Goal: Information Seeking & Learning: Learn about a topic

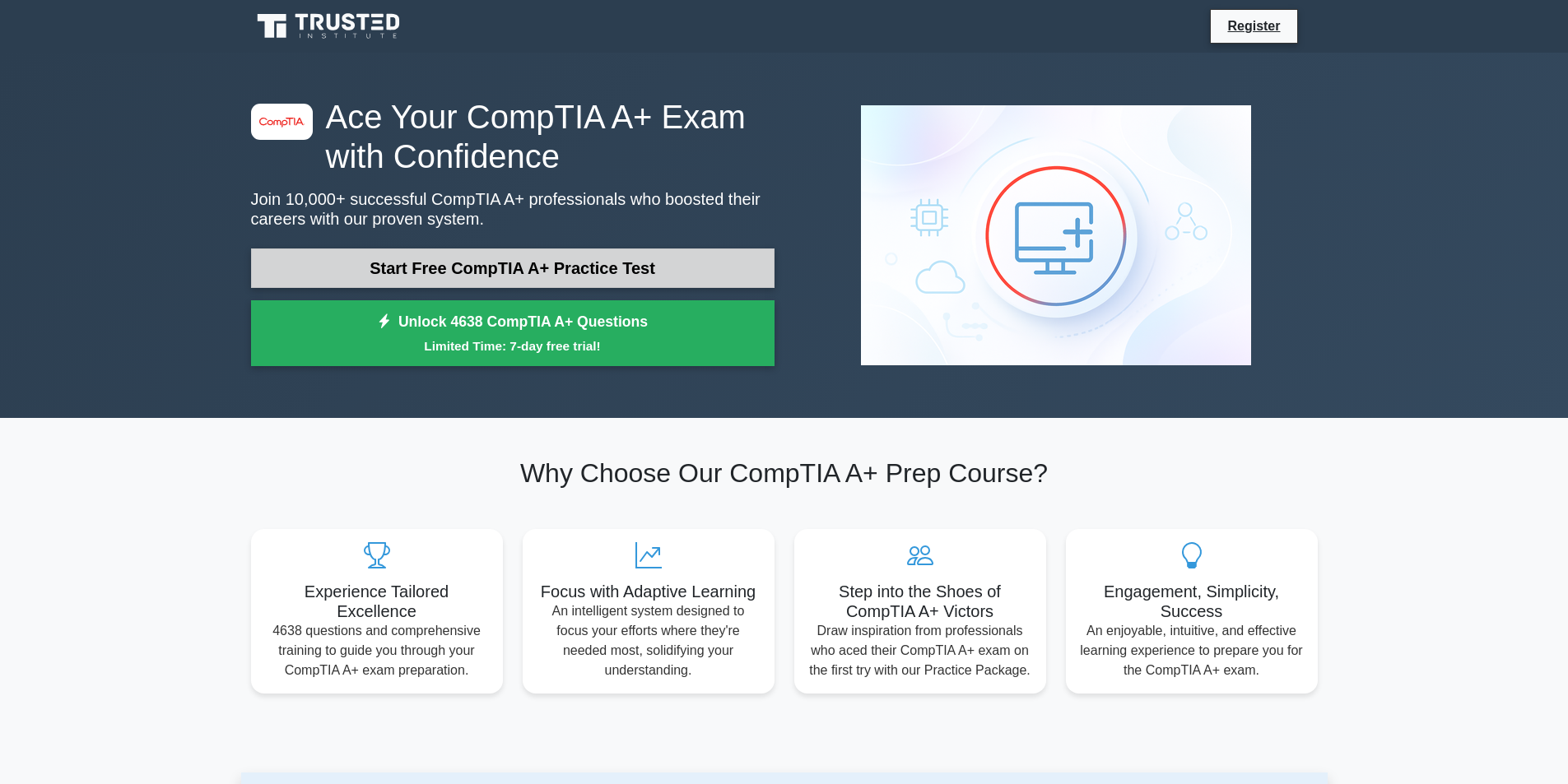
click at [590, 260] on link "Start Free CompTIA A+ Practice Test" at bounding box center [512, 268] width 523 height 40
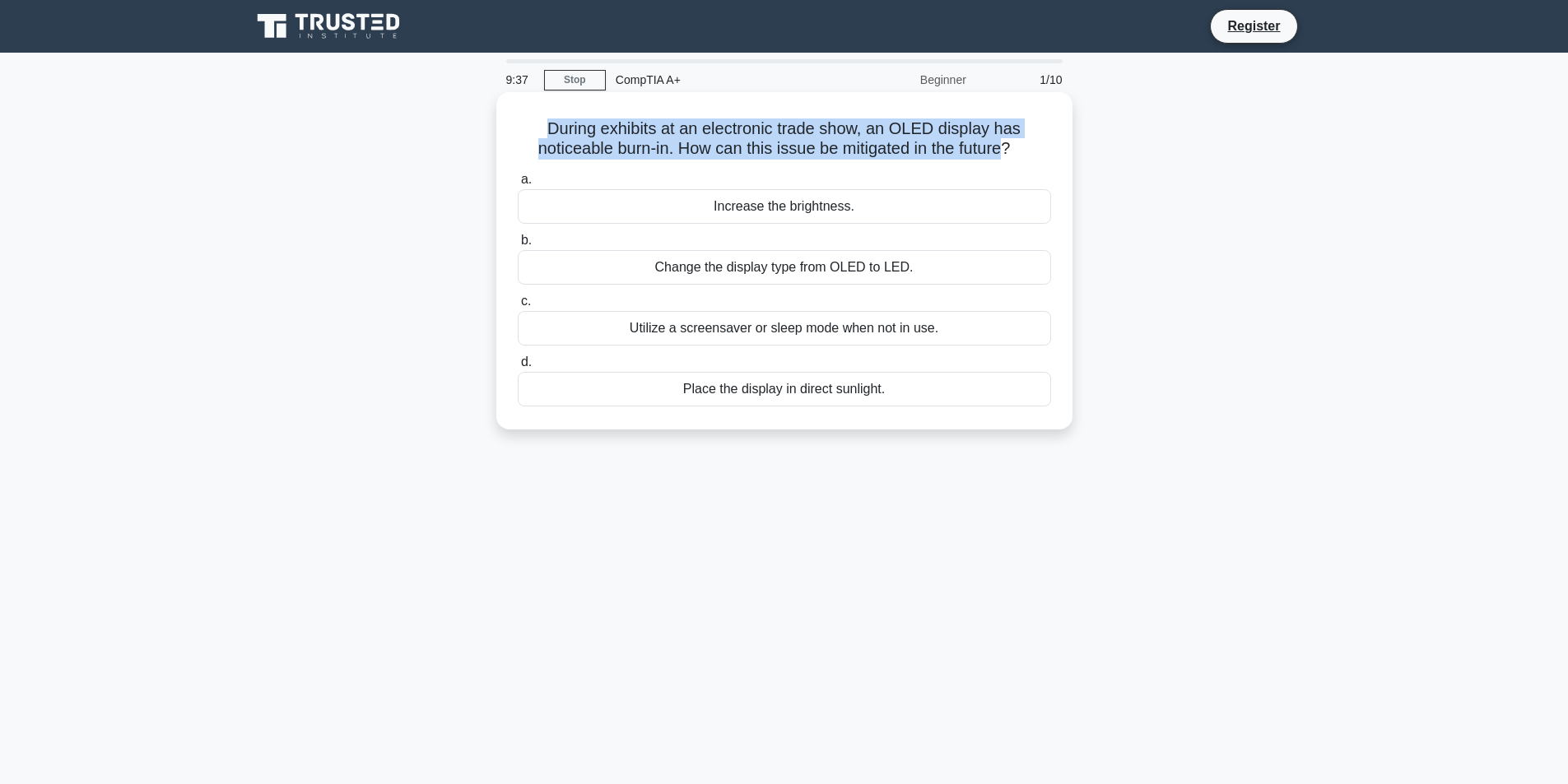
drag, startPoint x: 1010, startPoint y: 150, endPoint x: 529, endPoint y: 127, distance: 481.5
click at [529, 127] on h5 "During exhibits at an electronic trade show, an OLED display has noticeable bur…" at bounding box center [785, 138] width 537 height 41
copy h5 "During exhibits at an electronic trade show, an OLED display has noticeable bur…"
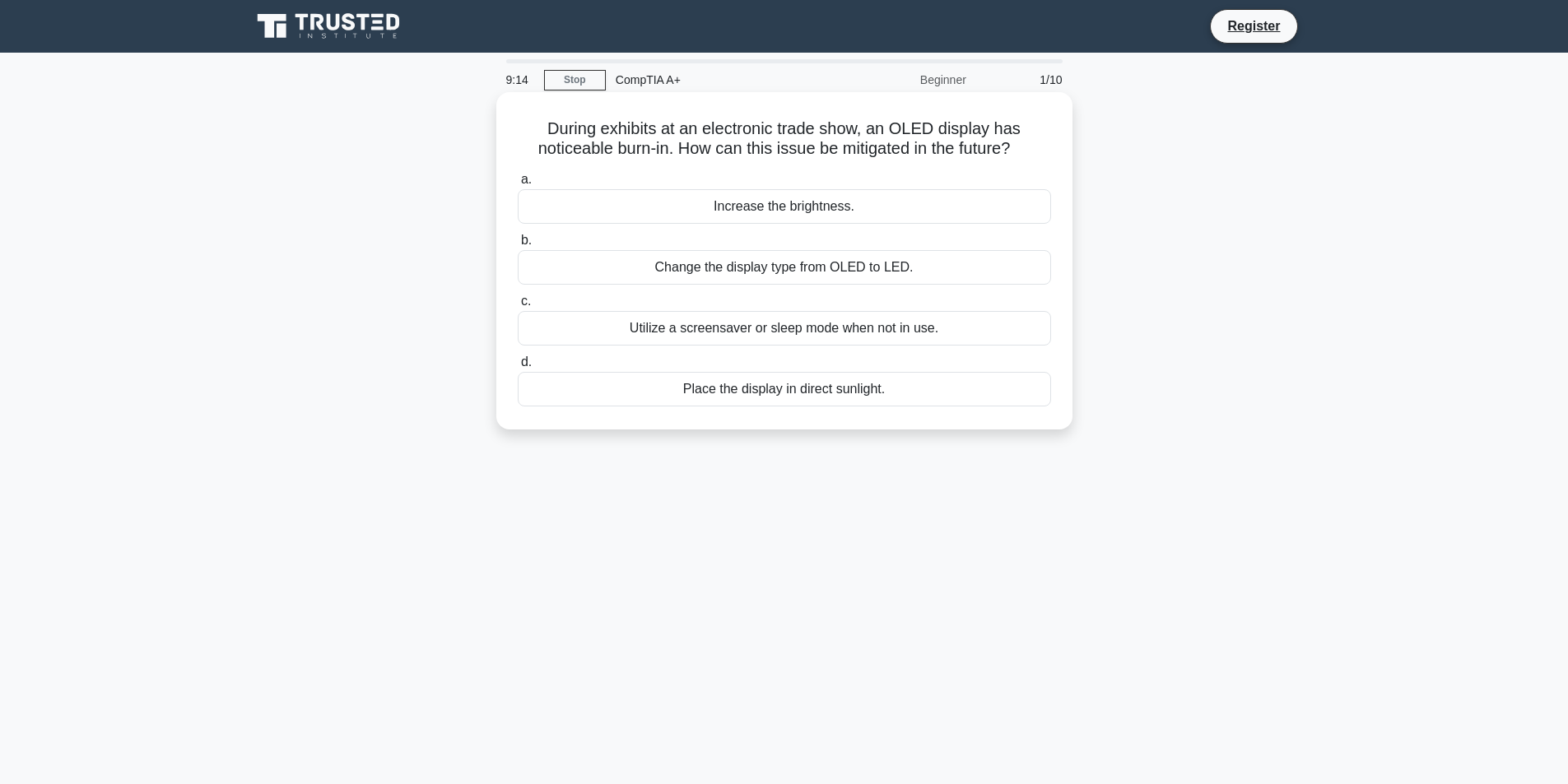
click at [739, 327] on div "Utilize a screensaver or sleep mode when not in use." at bounding box center [784, 328] width 533 height 35
click at [517, 307] on input "c. Utilize a screensaver or sleep mode when not in use." at bounding box center [517, 301] width 0 height 11
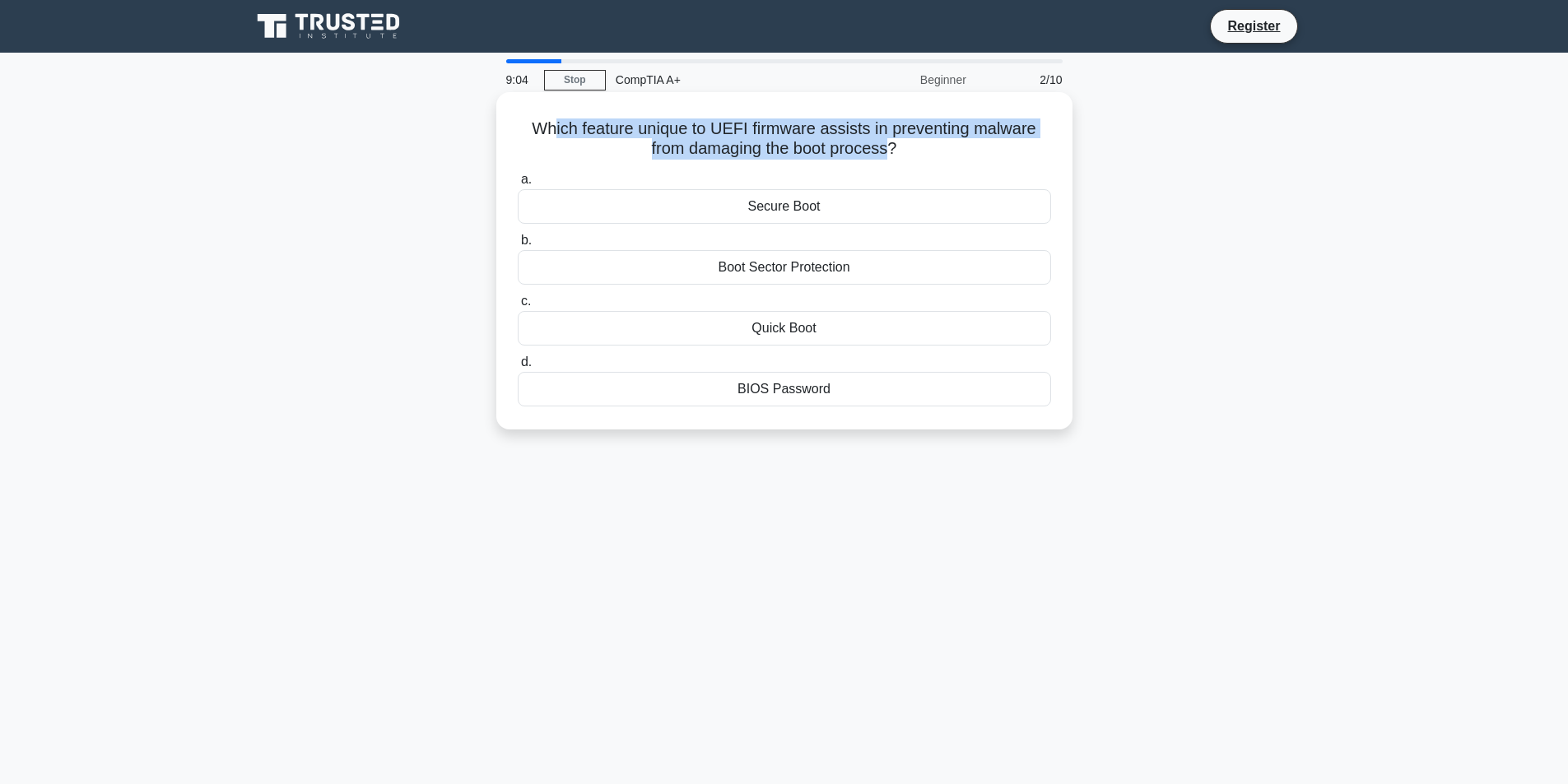
drag, startPoint x: 889, startPoint y: 148, endPoint x: 549, endPoint y: 122, distance: 341.0
click at [549, 122] on h5 "Which feature unique to UEFI firmware assists in preventing malware from damagi…" at bounding box center [785, 138] width 537 height 41
drag, startPoint x: 519, startPoint y: 125, endPoint x: 917, endPoint y: 159, distance: 399.4
click at [917, 159] on h5 "Which feature unique to UEFI firmware assists in preventing malware from damagi…" at bounding box center [785, 138] width 537 height 41
copy h5 "Which feature unique to UEFI firmware assists in preventing malware from damagi…"
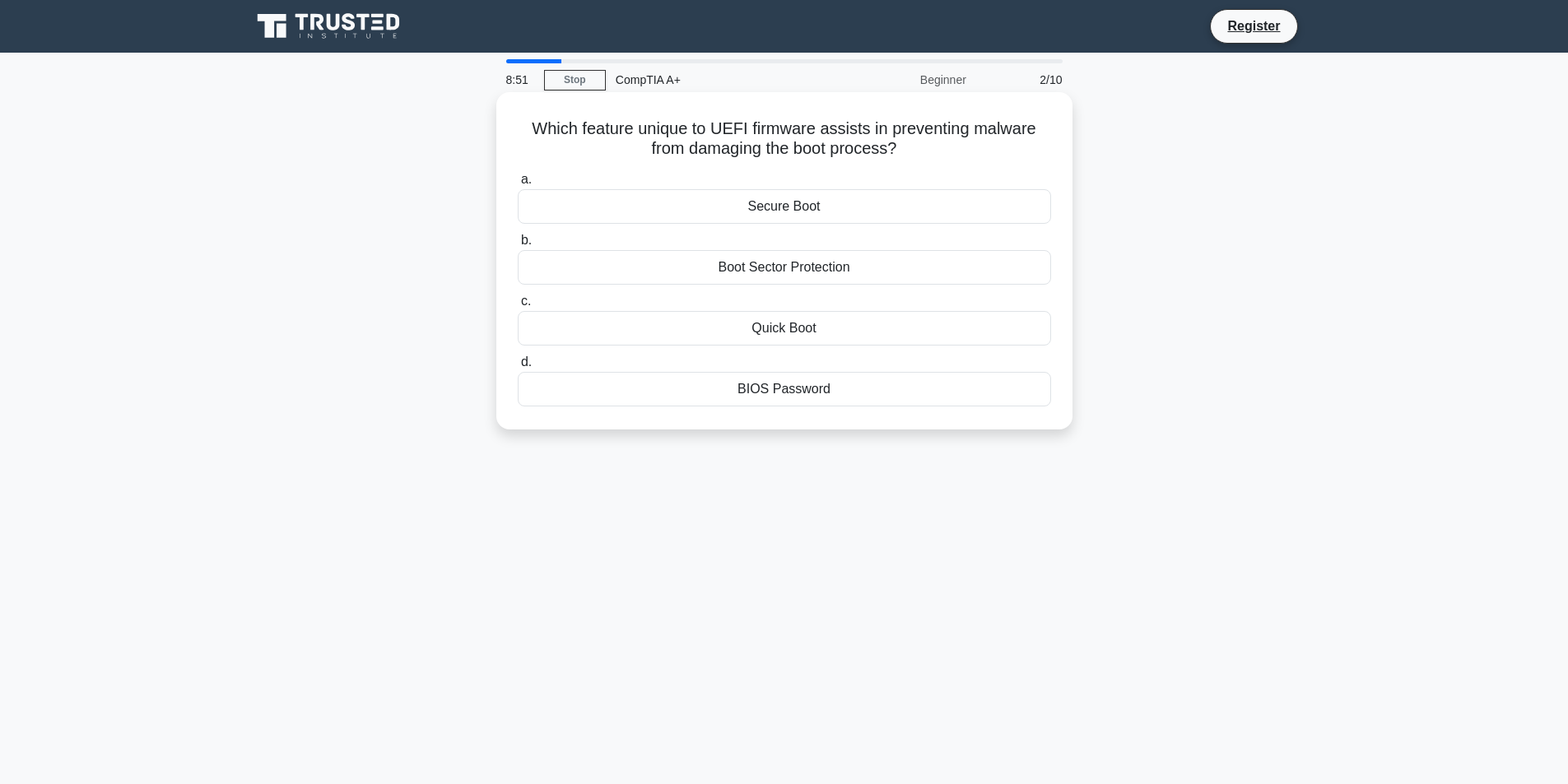
click at [794, 206] on div "Secure Boot" at bounding box center [784, 206] width 533 height 35
click at [517, 185] on input "a. Secure Boot" at bounding box center [517, 180] width 0 height 11
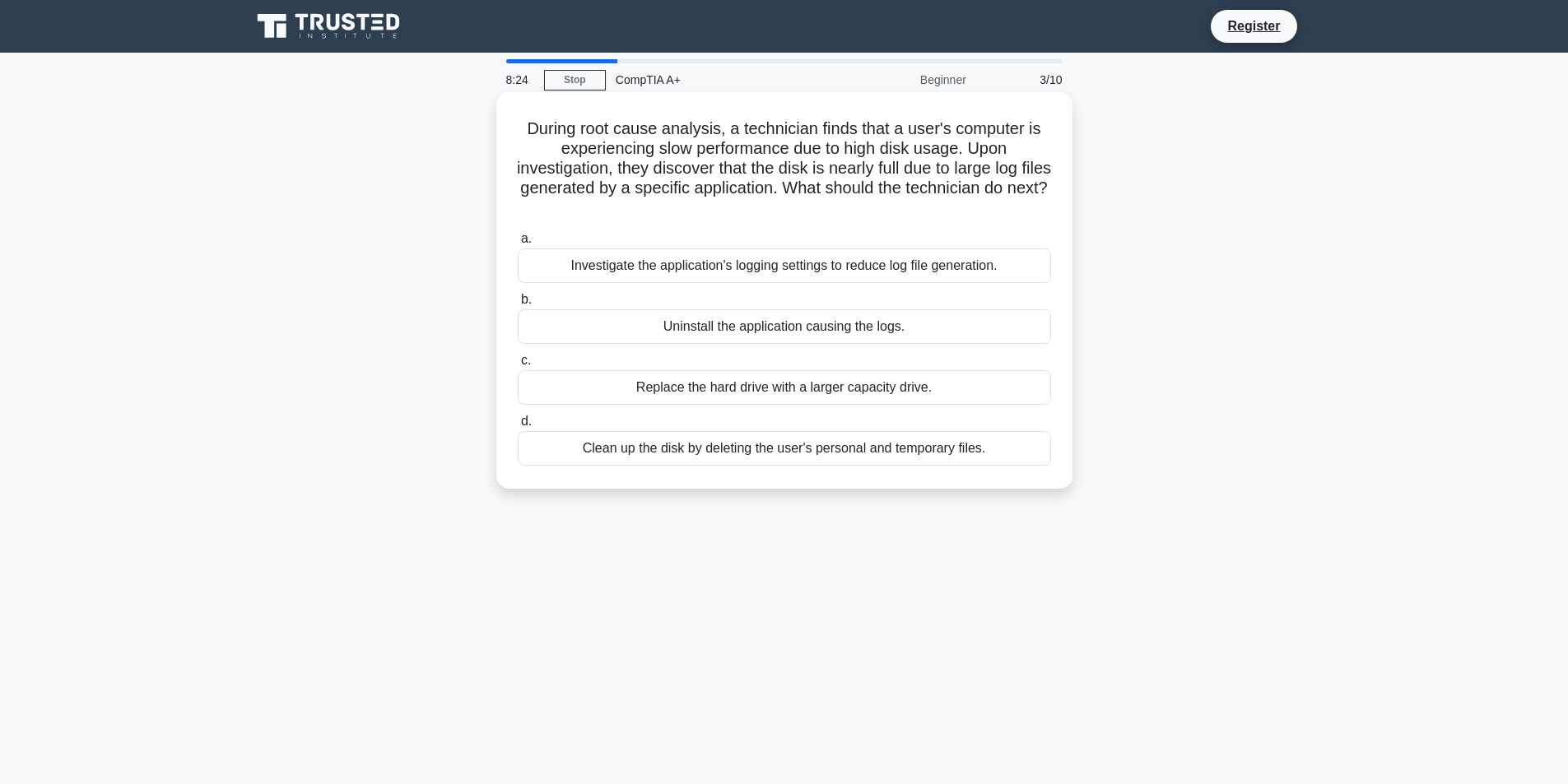
click at [799, 267] on div "Investigate the application's logging settings to reduce log file generation." at bounding box center [784, 266] width 533 height 35
click at [517, 245] on input "a. Investigate the application's logging settings to reduce log file generation." at bounding box center [517, 239] width 0 height 11
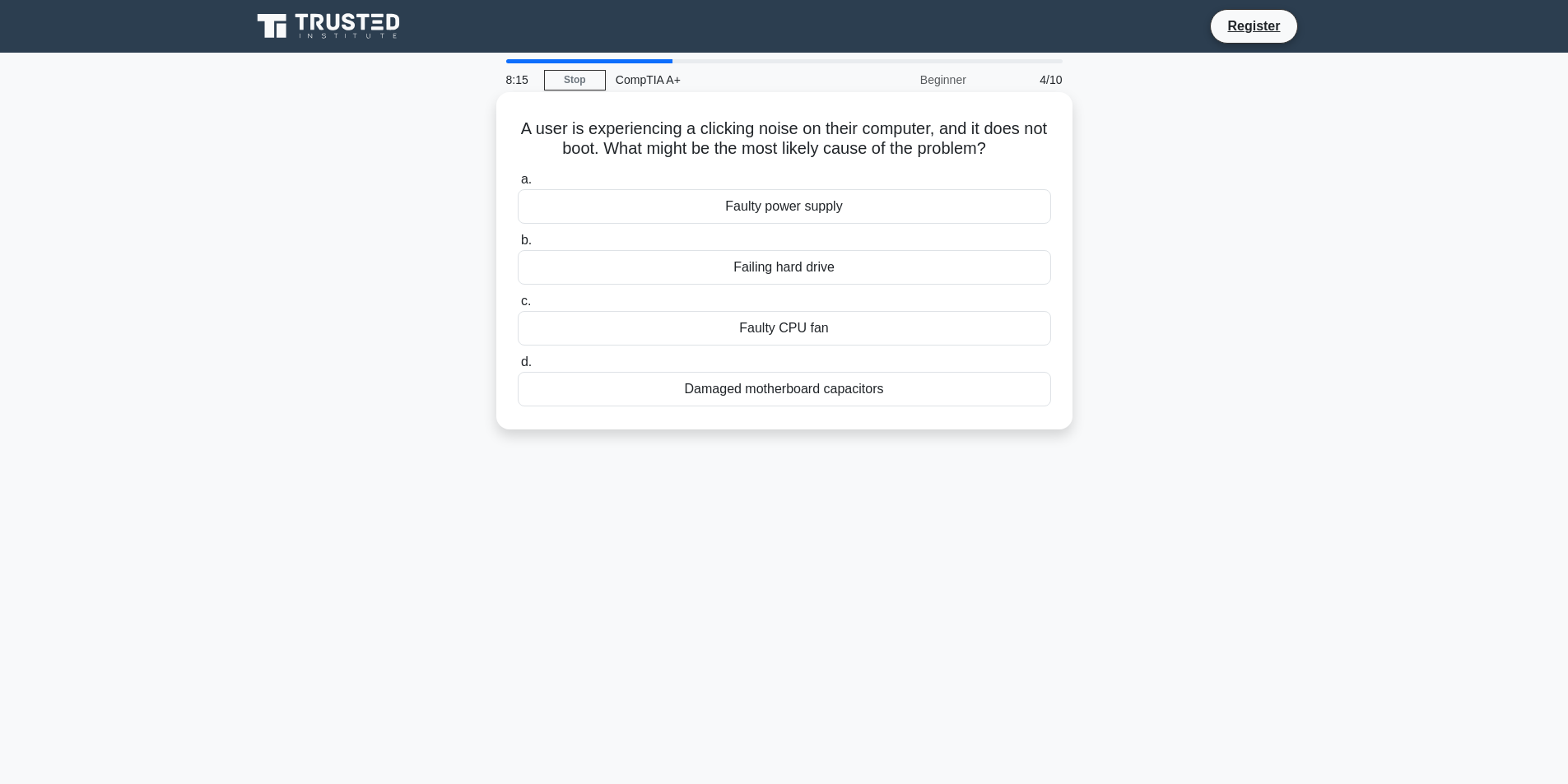
click at [791, 270] on div "Failing hard drive" at bounding box center [784, 267] width 533 height 35
click at [517, 246] on input "b. Failing hard drive" at bounding box center [517, 241] width 0 height 11
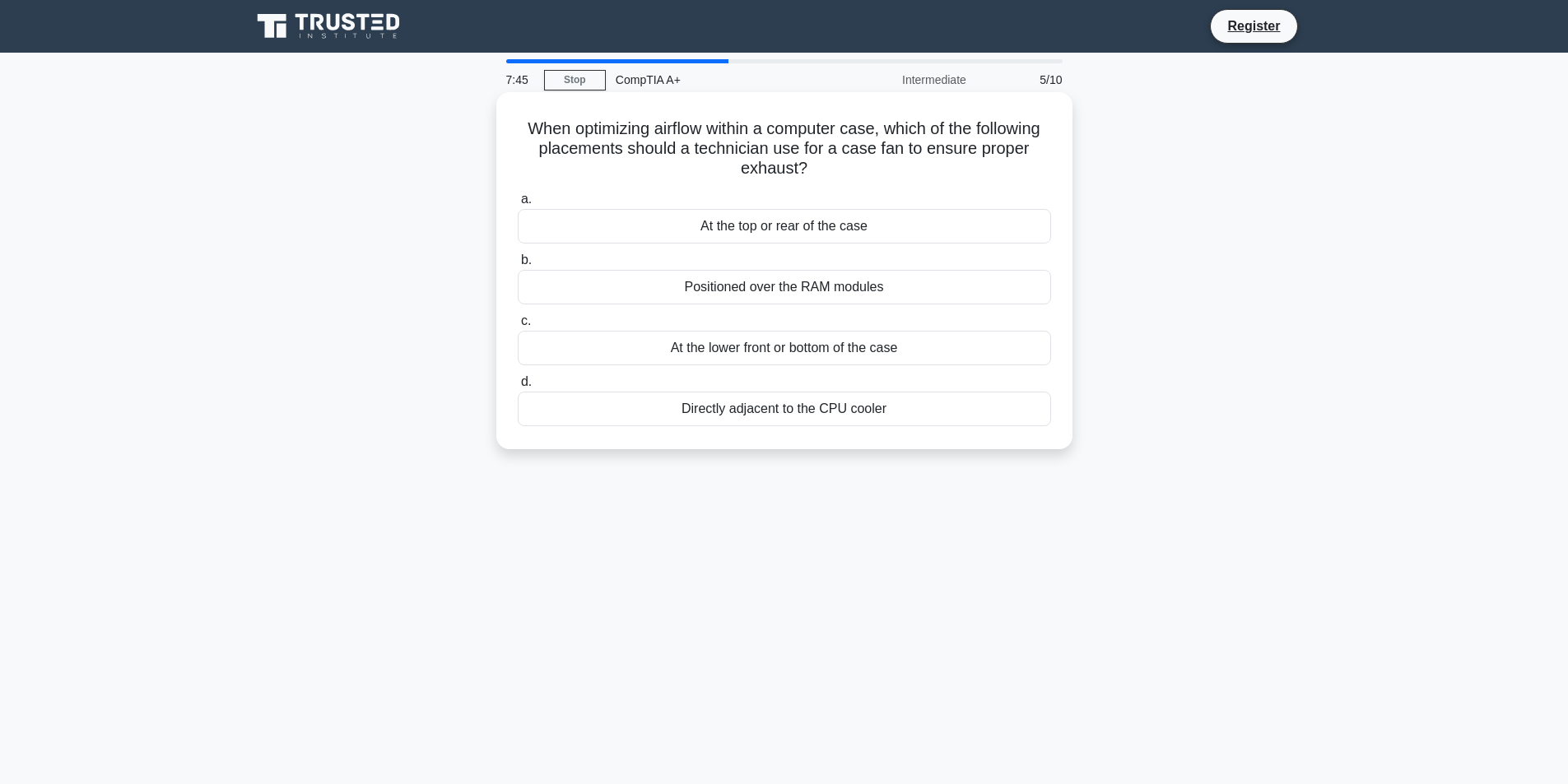
click at [811, 347] on div "At the lower front or bottom of the case" at bounding box center [784, 348] width 533 height 35
click at [517, 327] on input "c. At the lower front or bottom of the case" at bounding box center [517, 322] width 0 height 11
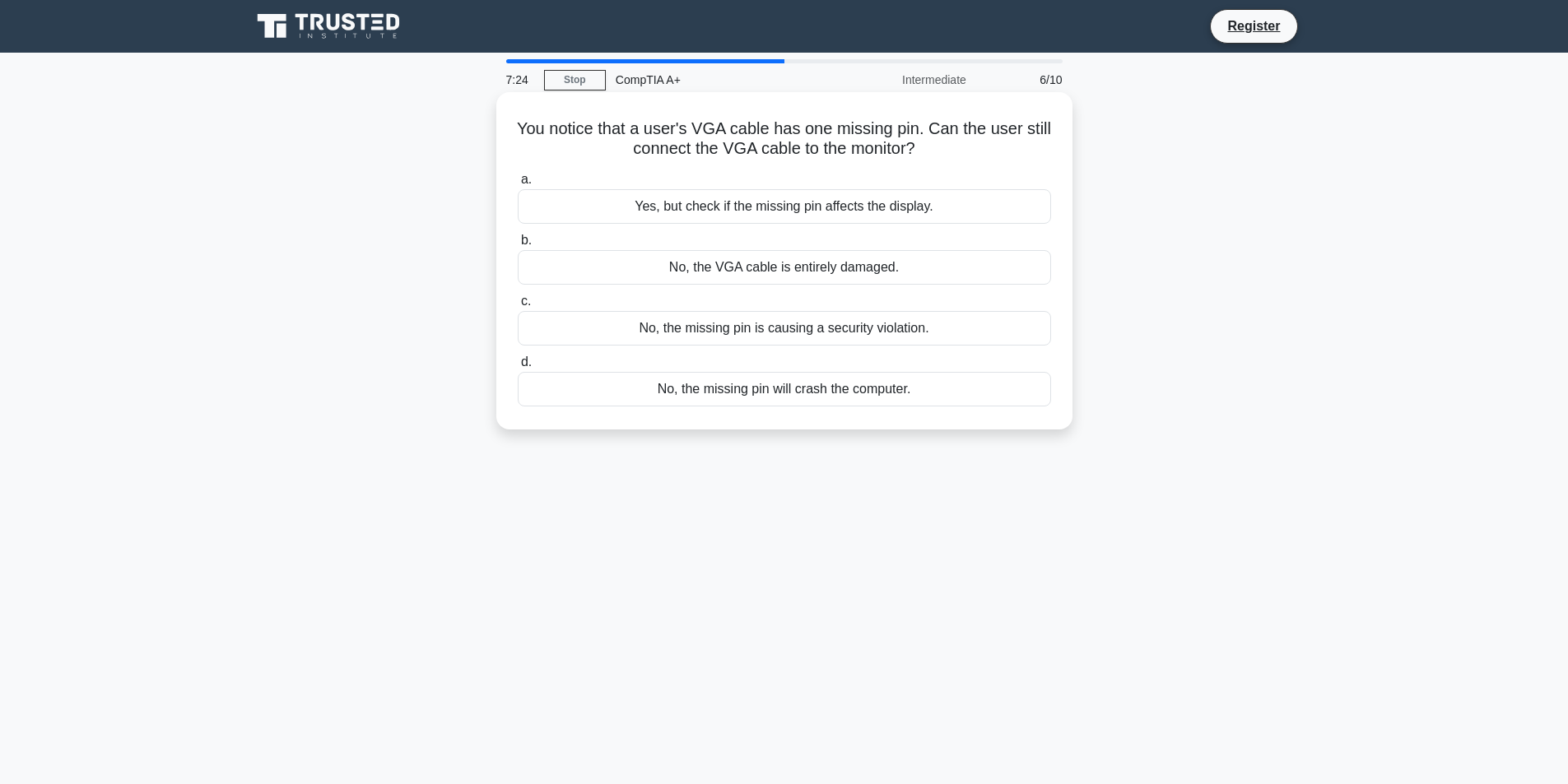
click at [773, 268] on div "No, the VGA cable is entirely damaged." at bounding box center [784, 267] width 533 height 35
click at [517, 246] on input "b. No, the VGA cable is entirely damaged." at bounding box center [517, 241] width 0 height 11
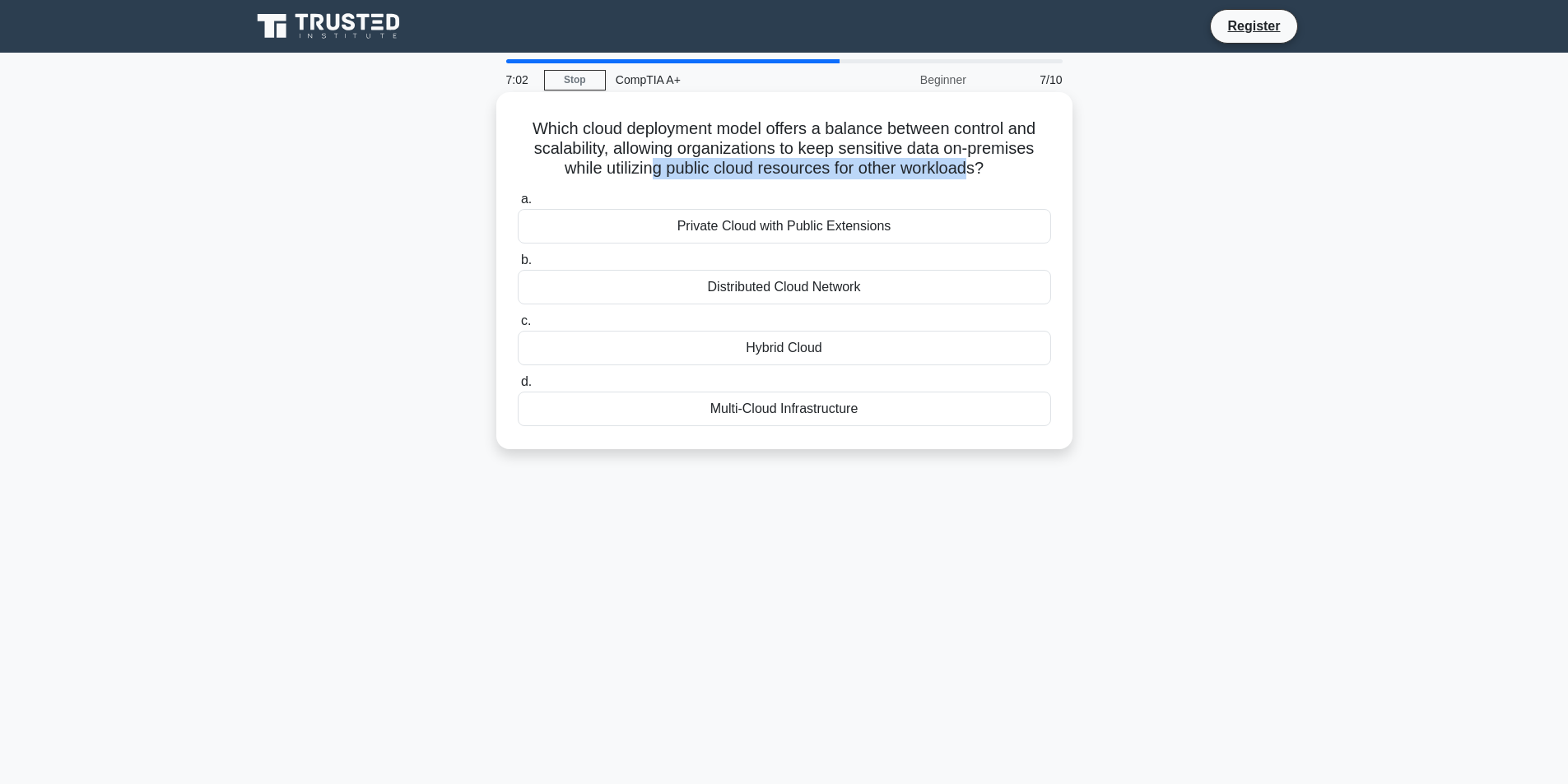
drag, startPoint x: 975, startPoint y: 170, endPoint x: 650, endPoint y: 163, distance: 325.1
click at [650, 163] on h5 "Which cloud deployment model offers a balance between control and scalability, …" at bounding box center [785, 149] width 537 height 61
drag, startPoint x: 1003, startPoint y: 174, endPoint x: 510, endPoint y: 128, distance: 495.1
click at [510, 128] on div "Which cloud deployment model offers a balance between control and scalability, …" at bounding box center [784, 271] width 563 height 344
copy h5 "Which cloud deployment model offers a balance between control and scalability, …"
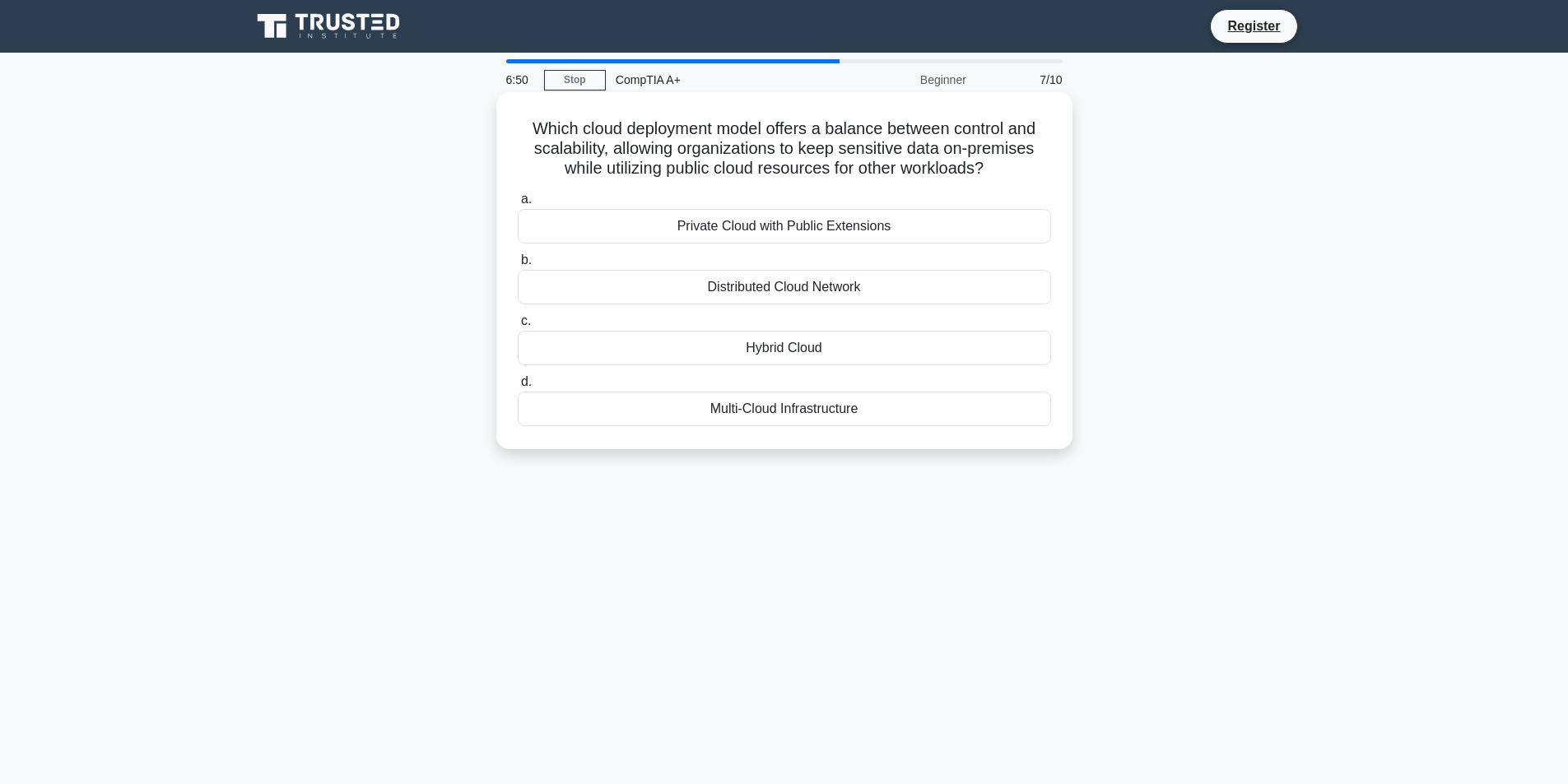
click at [778, 342] on div "Hybrid Cloud" at bounding box center [784, 348] width 533 height 35
click at [517, 327] on input "c. Hybrid Cloud" at bounding box center [517, 322] width 0 height 11
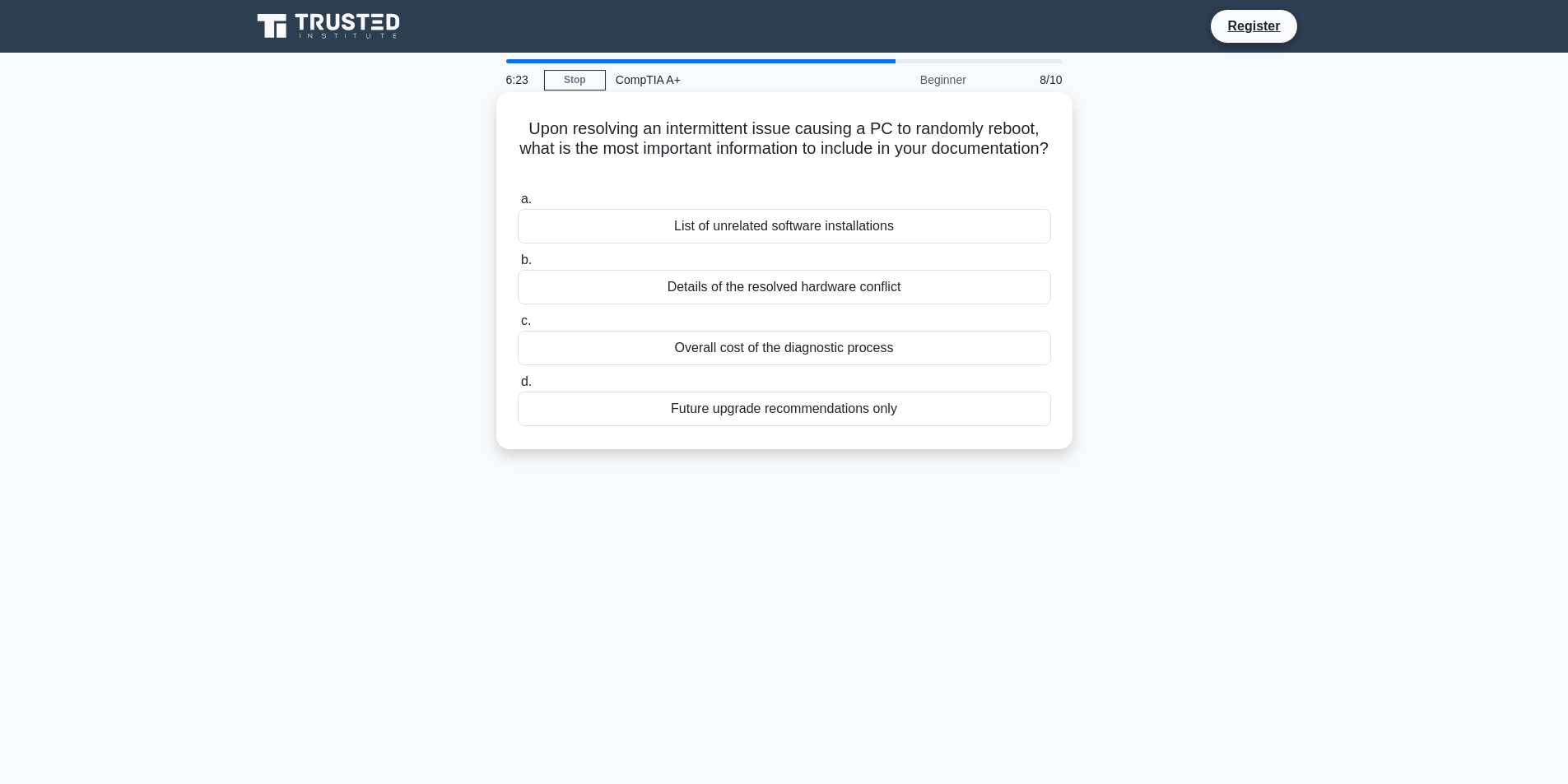
drag, startPoint x: 845, startPoint y: 172, endPoint x: 508, endPoint y: 120, distance: 341.0
click at [508, 120] on div "Upon resolving an intermittent issue causing a PC to randomly reboot, what is t…" at bounding box center [784, 271] width 563 height 344
copy h5 "Upon resolving an intermittent issue causing a PC to randomly reboot, what is t…"
click at [796, 288] on div "Details of the resolved hardware conflict" at bounding box center [784, 287] width 533 height 35
click at [517, 266] on input "b. Details of the resolved hardware conflict" at bounding box center [517, 260] width 0 height 11
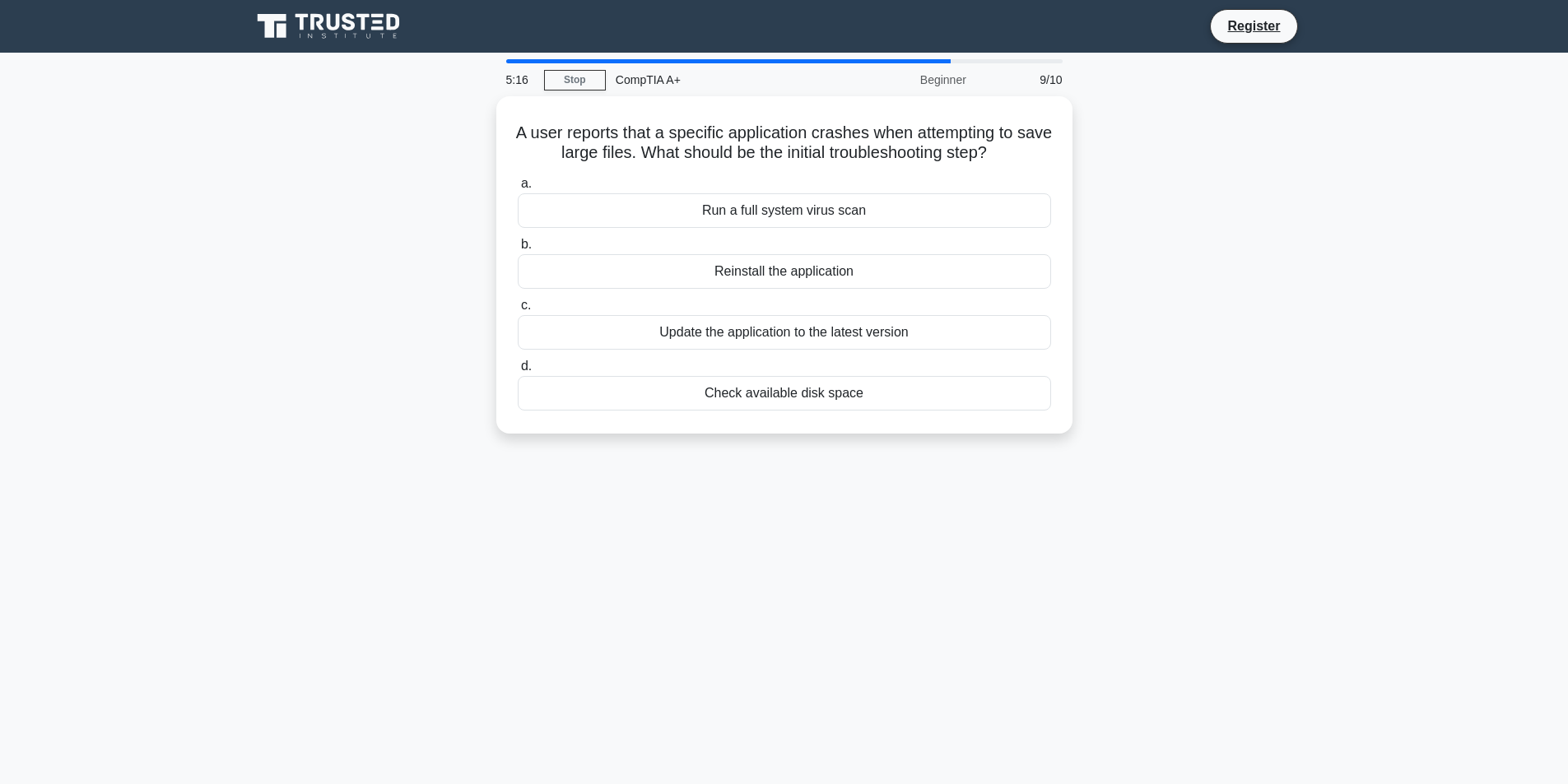
drag, startPoint x: 1012, startPoint y: 149, endPoint x: 483, endPoint y: 121, distance: 529.7
click at [483, 121] on div "A user reports that a specific application crashes when attempting to save larg…" at bounding box center [784, 274] width 1086 height 357
copy h5 "A user reports that a specific application crashes when attempting to save larg…"
click at [814, 332] on div "Update the application to the latest version" at bounding box center [784, 328] width 533 height 35
click at [517, 307] on input "c. Update the application to the latest version" at bounding box center [517, 301] width 0 height 11
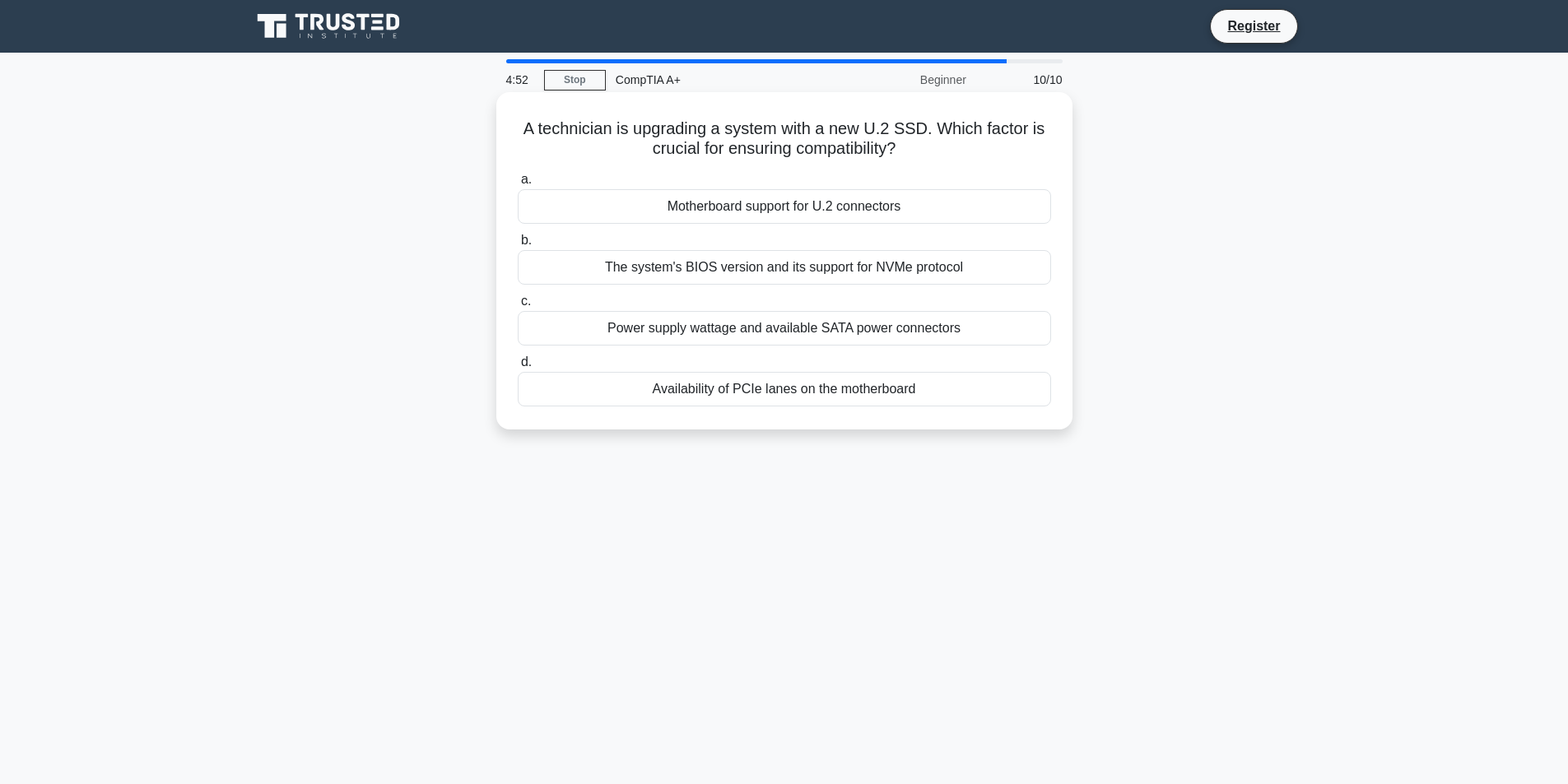
drag, startPoint x: 922, startPoint y: 154, endPoint x: 664, endPoint y: 144, distance: 258.2
click at [674, 146] on h5 "A technician is upgrading a system with a new U.2 SSD. Which factor is crucial …" at bounding box center [785, 138] width 537 height 41
click at [935, 157] on h5 "A technician is upgrading a system with a new U.2 SSD. Which factor is crucial …" at bounding box center [785, 138] width 537 height 41
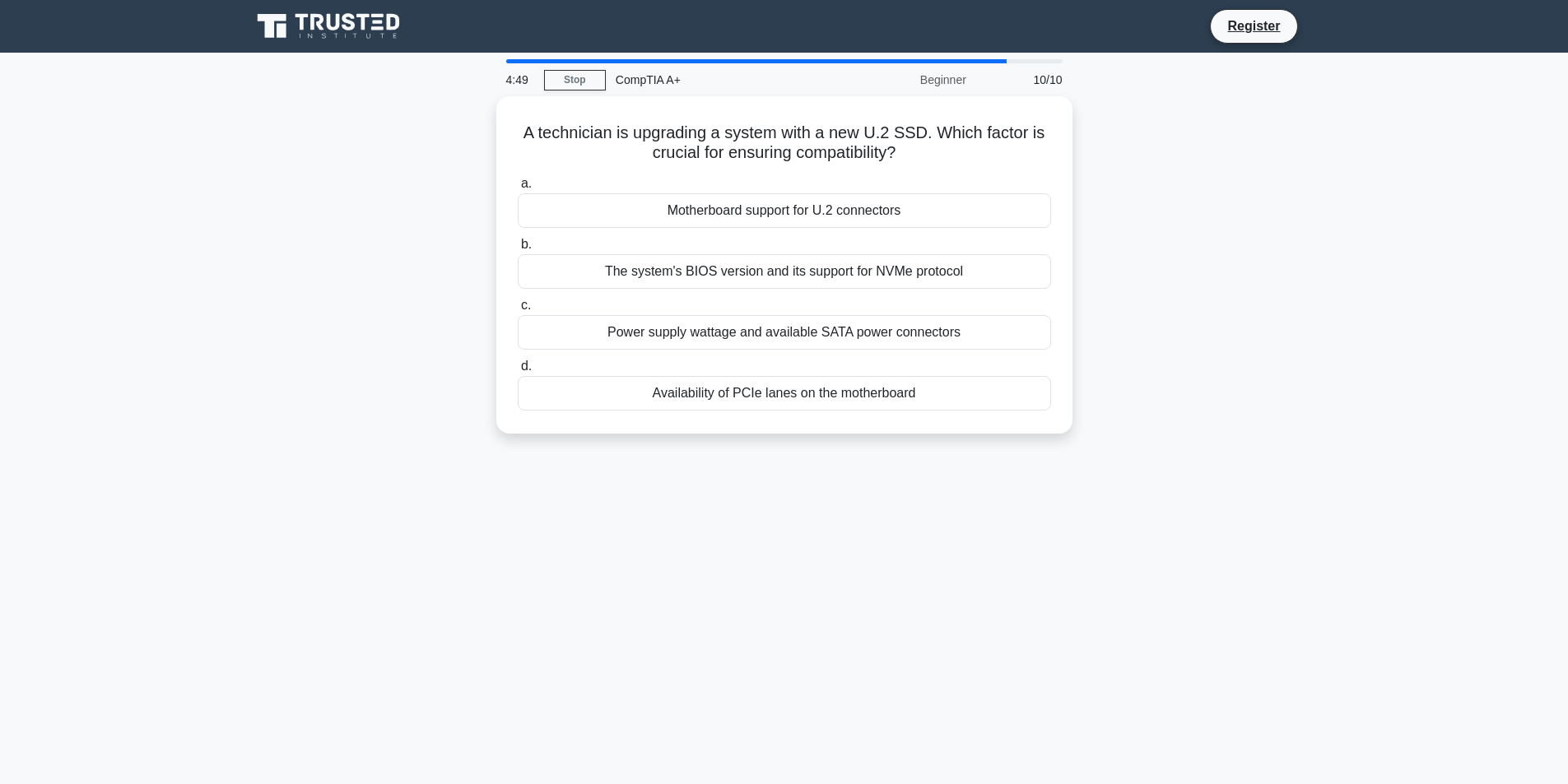
drag, startPoint x: 941, startPoint y: 149, endPoint x: 473, endPoint y: 119, distance: 469.0
click at [473, 119] on div "A technician is upgrading a system with a new U.2 SSD. Which factor is crucial …" at bounding box center [784, 274] width 1086 height 357
copy h5 "A technician is upgrading a system with a new U.2 SSD. Which factor is crucial …"
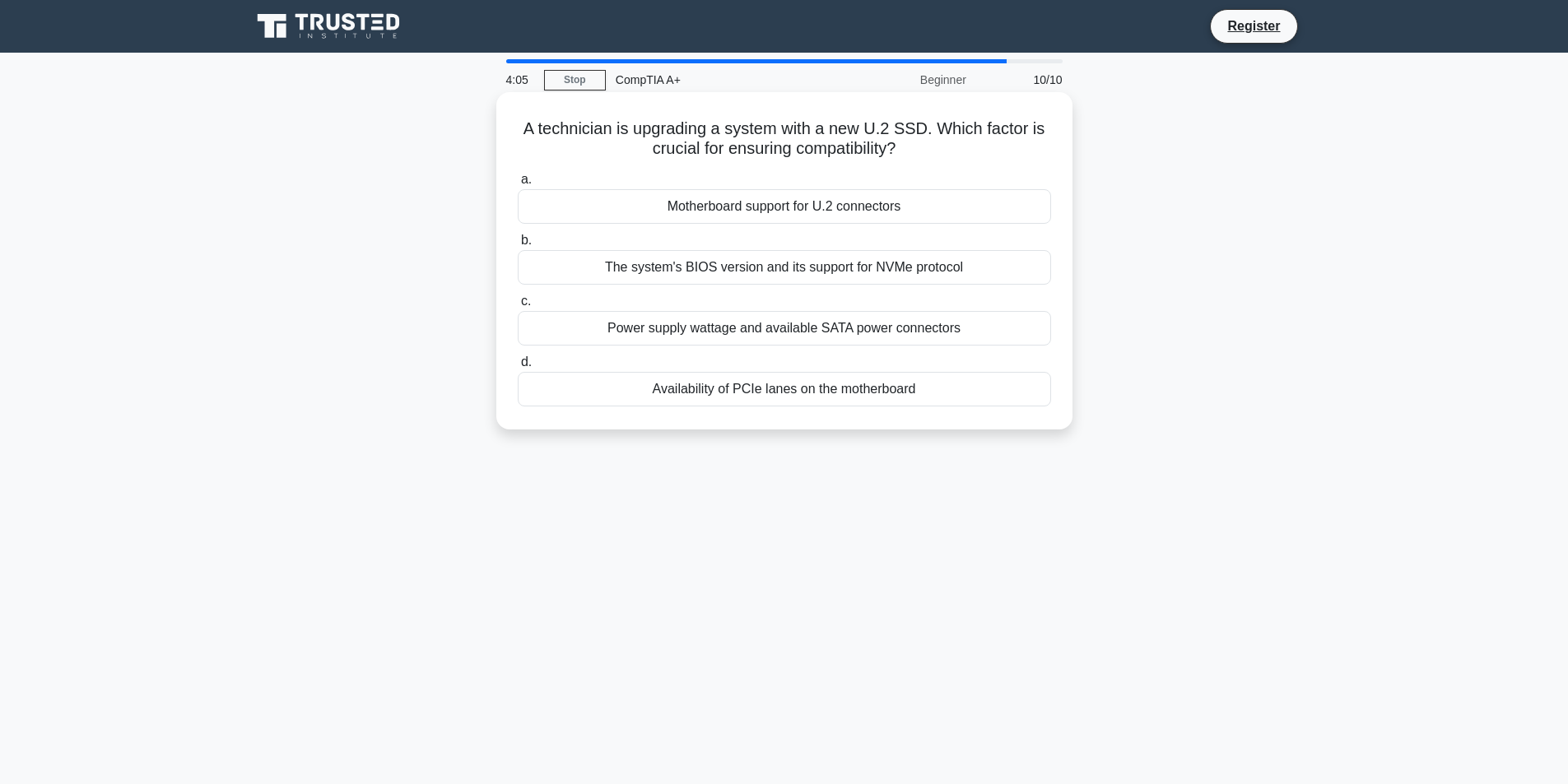
click at [792, 203] on div "Motherboard support for U.2 connectors" at bounding box center [784, 206] width 533 height 35
click at [517, 185] on input "a. Motherboard support for U.2 connectors" at bounding box center [517, 180] width 0 height 11
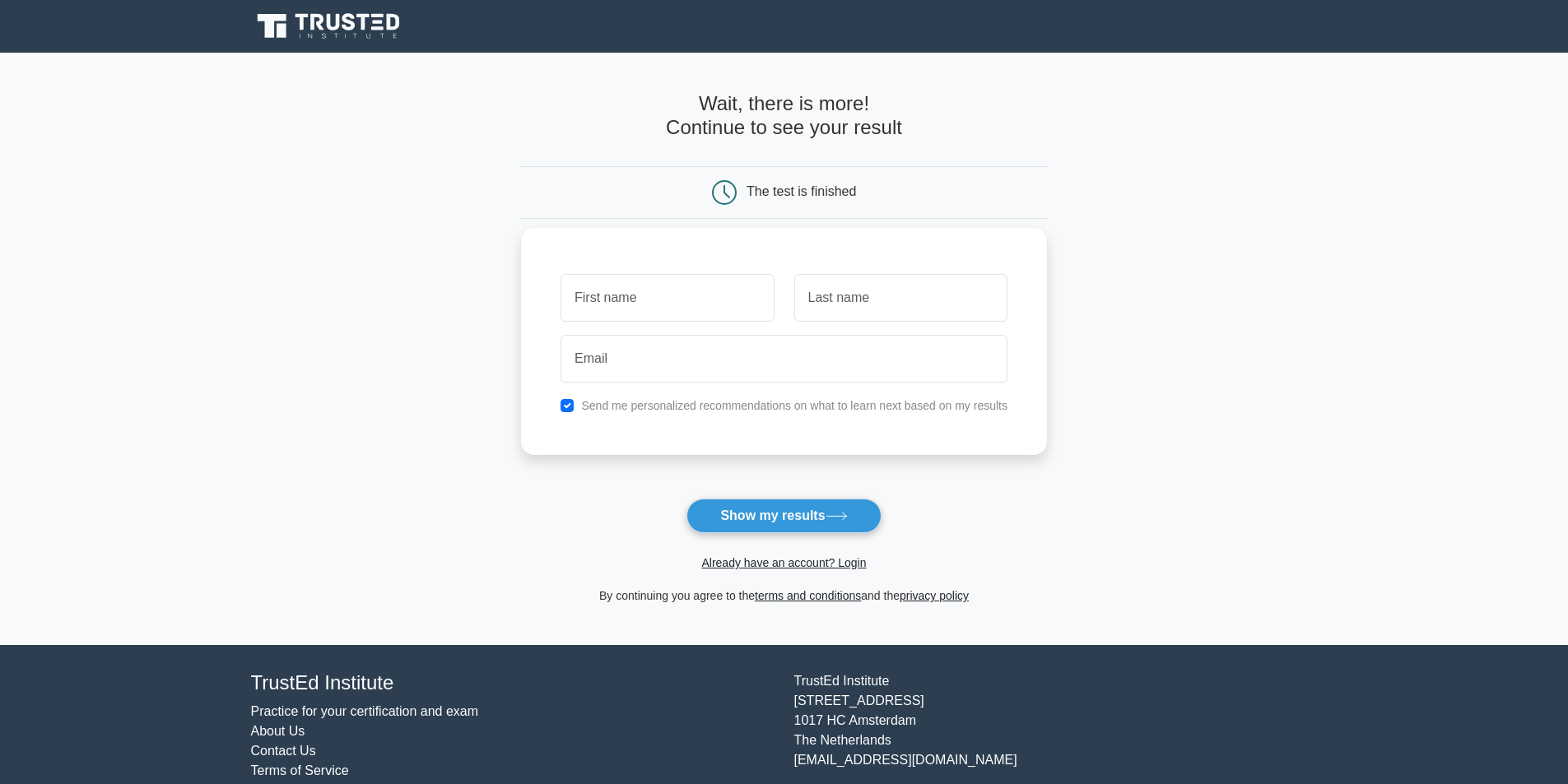
click at [713, 305] on input "text" at bounding box center [667, 298] width 214 height 48
type input "[PERSON_NAME]"
click at [839, 309] on input "text" at bounding box center [900, 298] width 214 height 48
type input "Somasundaran"
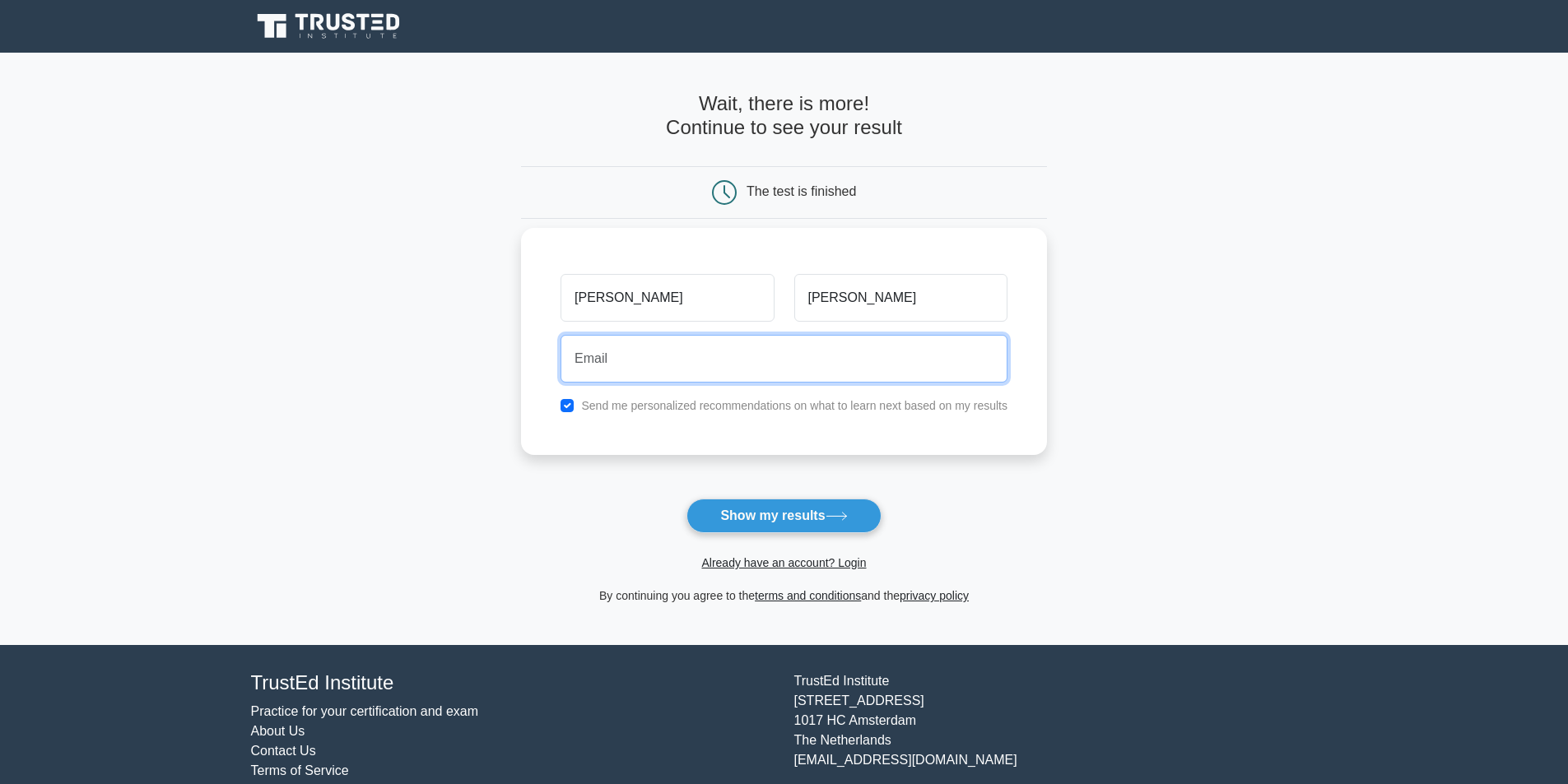
click at [736, 376] on input "email" at bounding box center [784, 359] width 447 height 48
type input "abhinandksoman123@gmail.com"
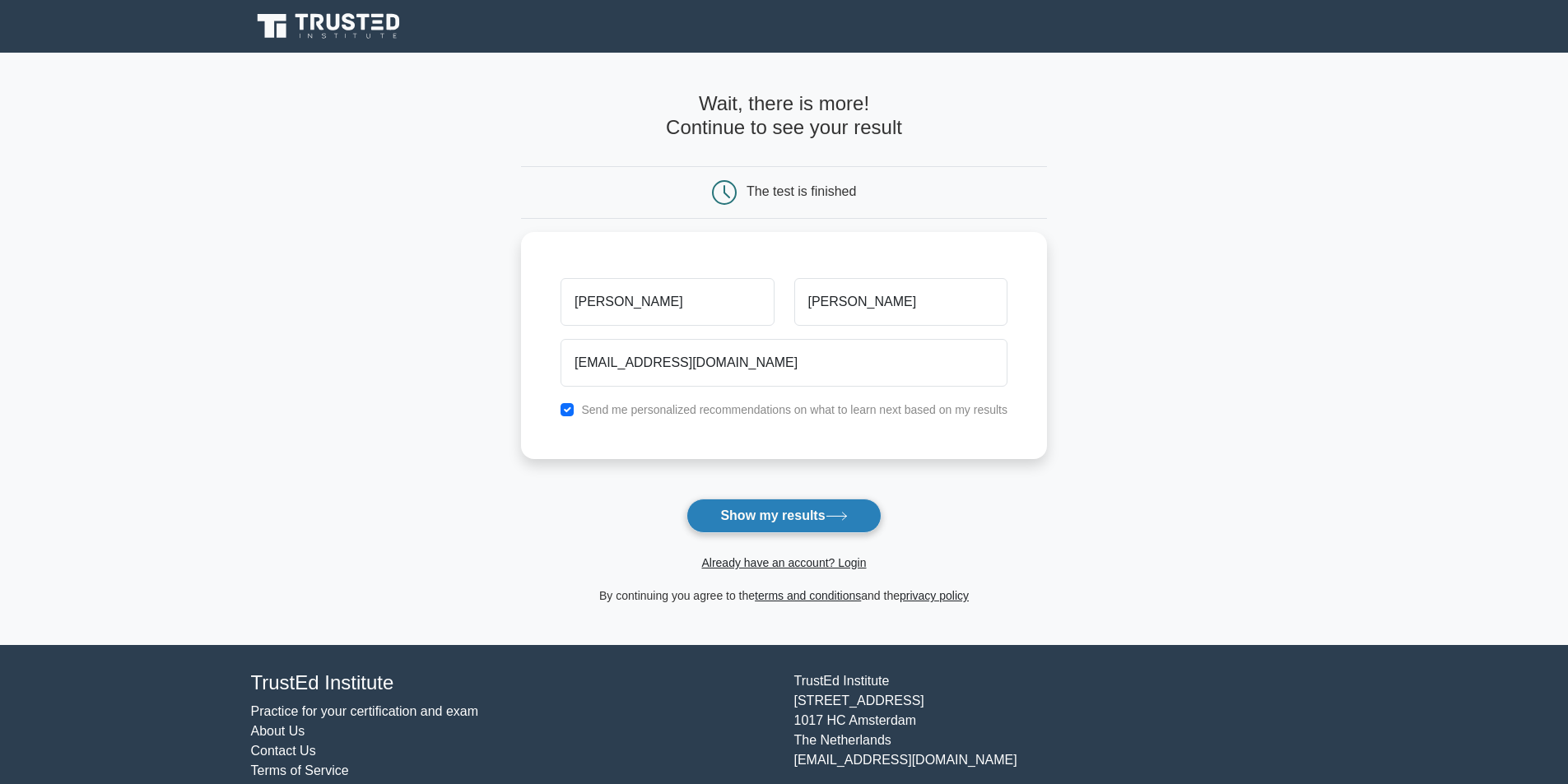
click at [794, 514] on button "Show my results" at bounding box center [783, 516] width 194 height 35
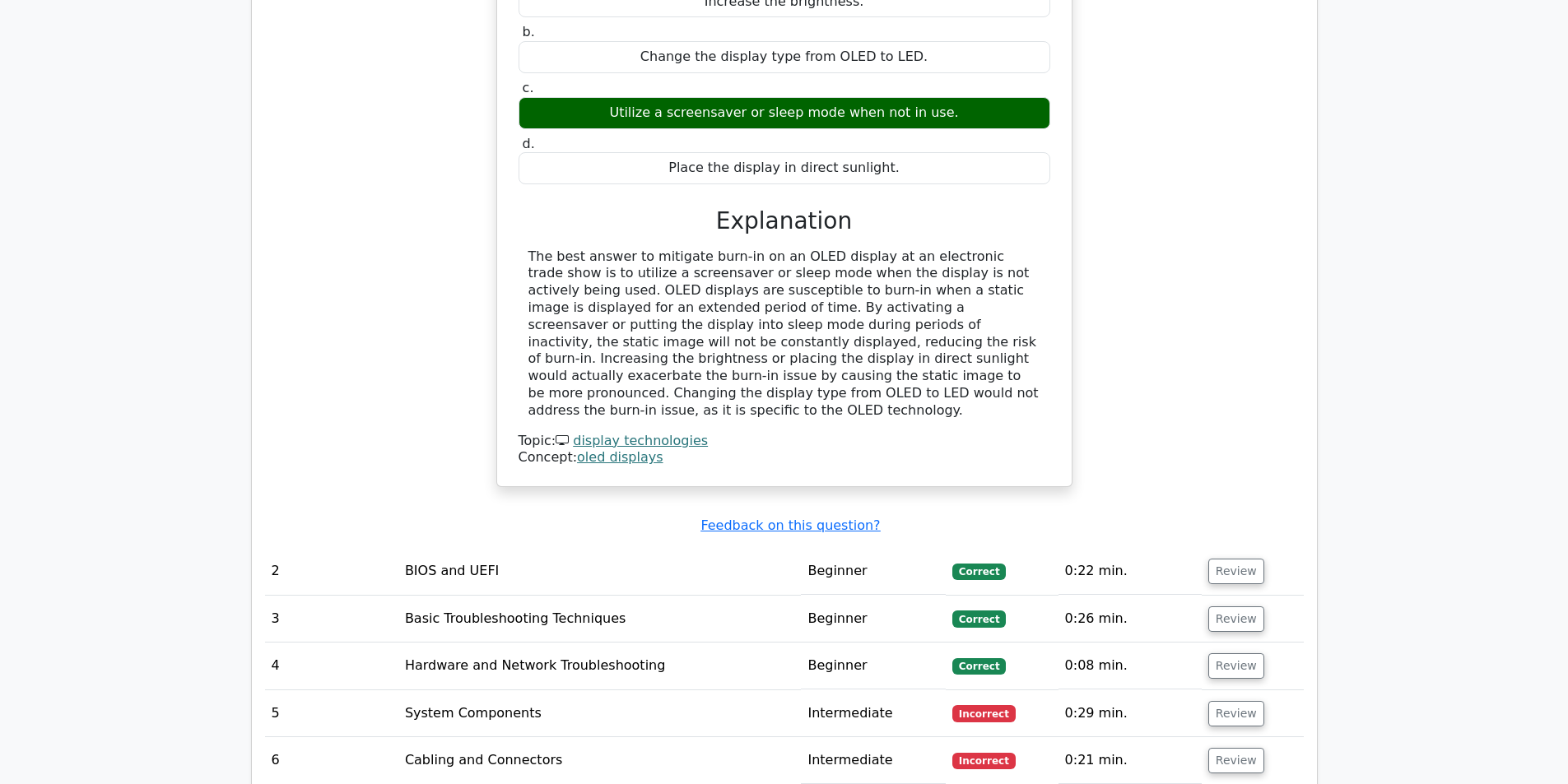
scroll to position [1811, 0]
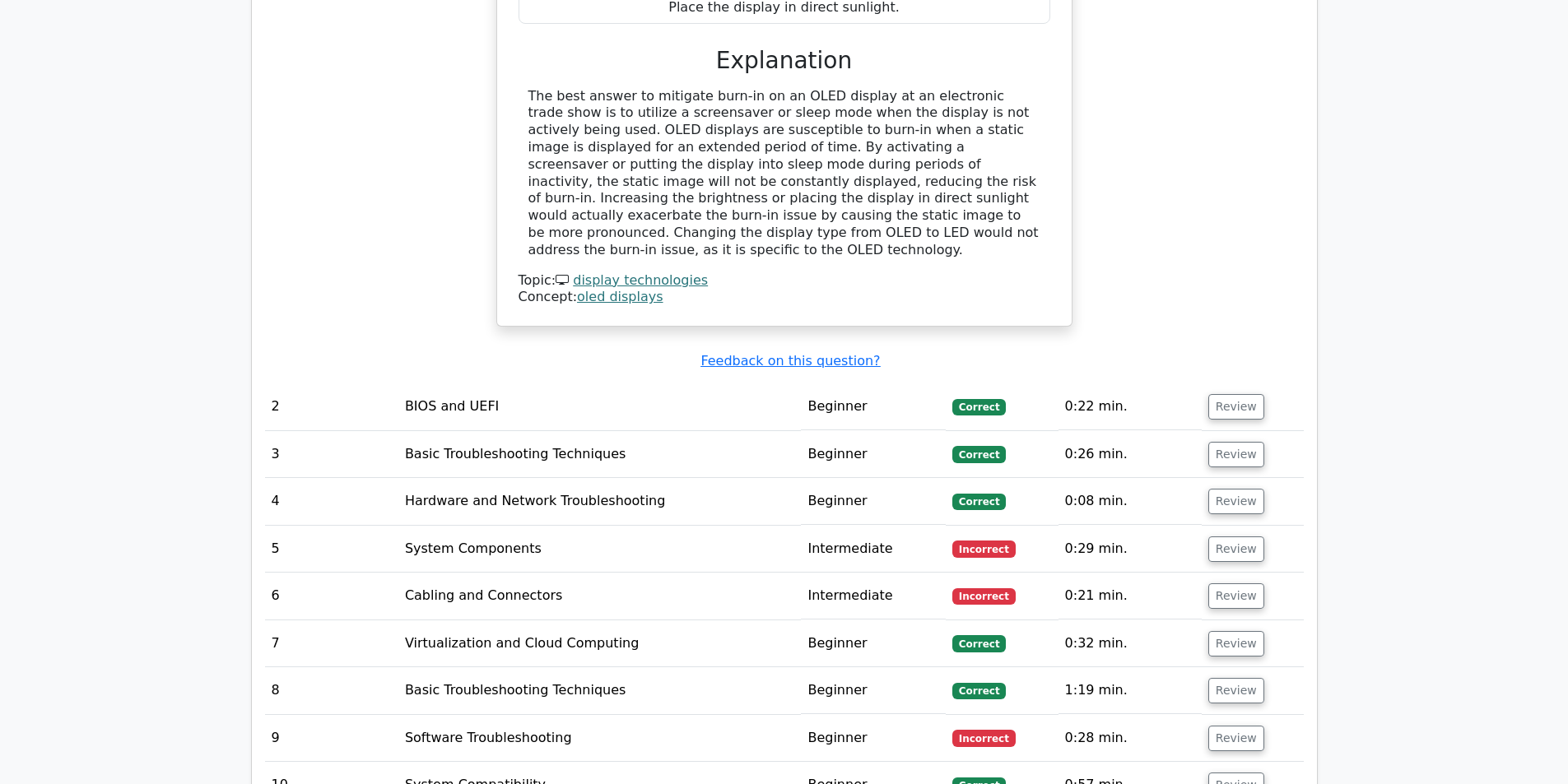
click at [662, 526] on td "System Components" at bounding box center [600, 549] width 403 height 47
click at [823, 526] on td "Intermediate" at bounding box center [873, 549] width 145 height 47
drag, startPoint x: 1059, startPoint y: 455, endPoint x: 1101, endPoint y: 455, distance: 42.0
click at [1058, 526] on td "Incorrect" at bounding box center [1003, 549] width 113 height 47
click at [1228, 537] on button "Review" at bounding box center [1236, 549] width 56 height 25
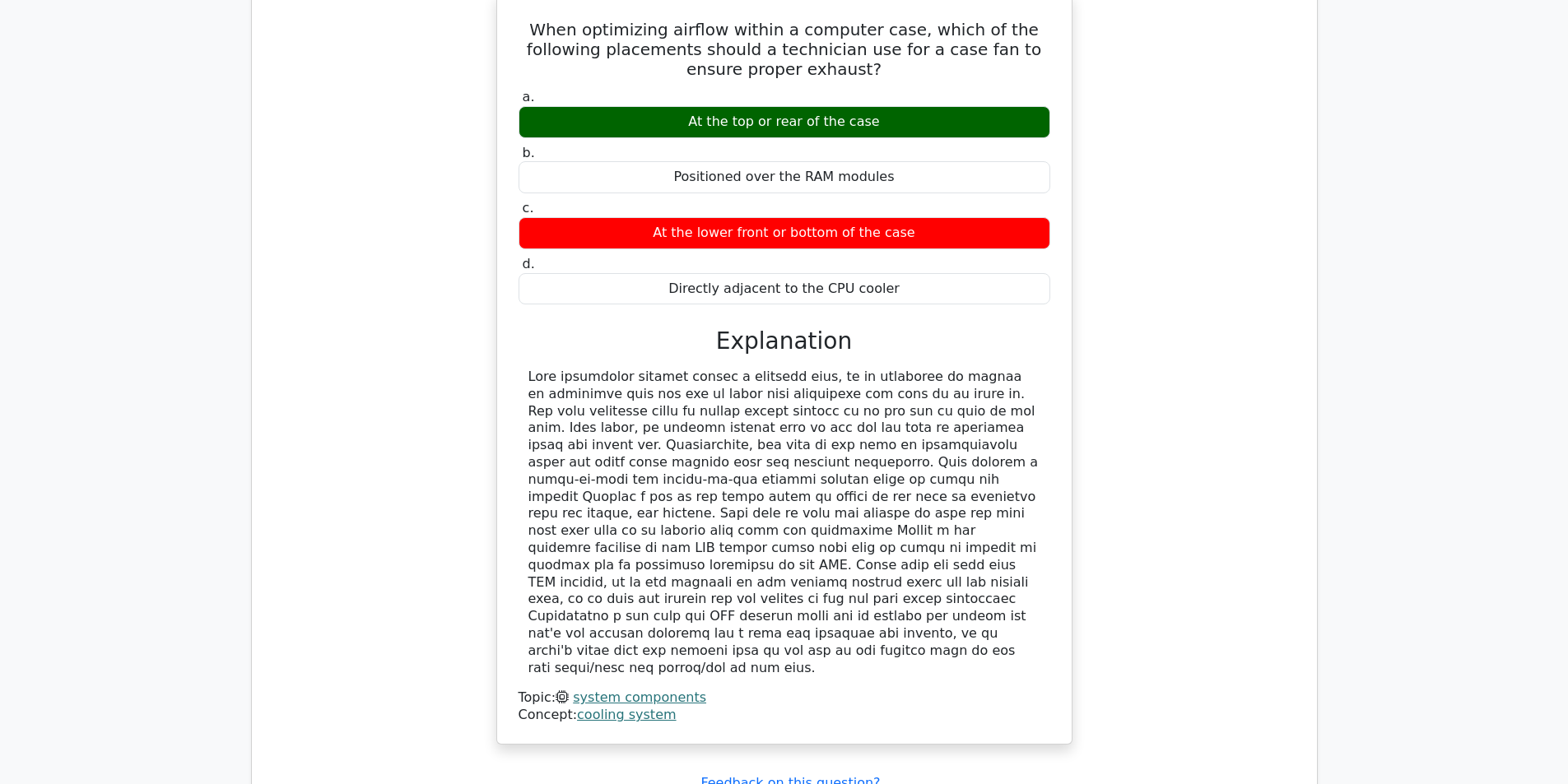
scroll to position [2634, 0]
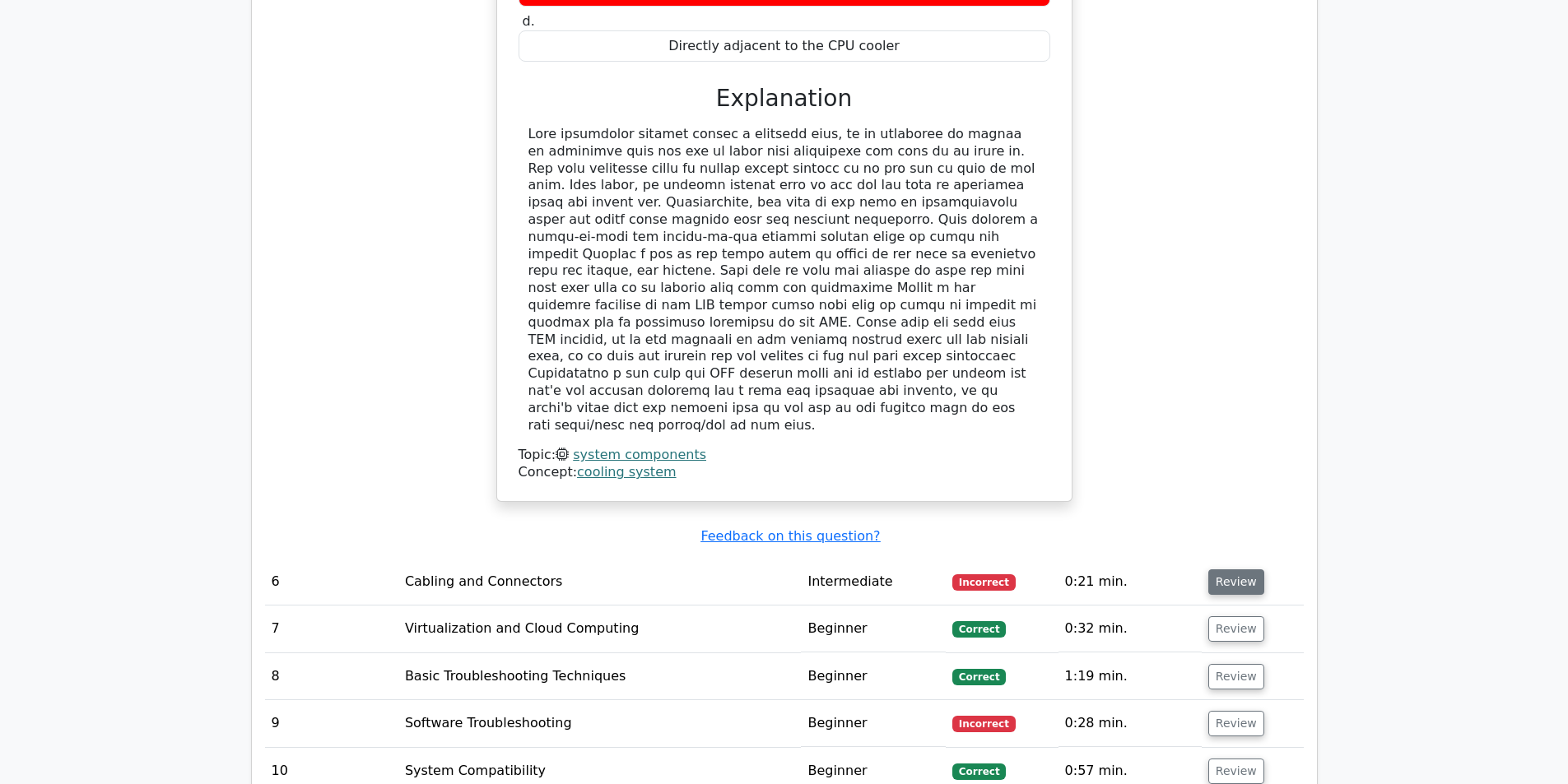
click at [1241, 570] on button "Review" at bounding box center [1236, 582] width 56 height 25
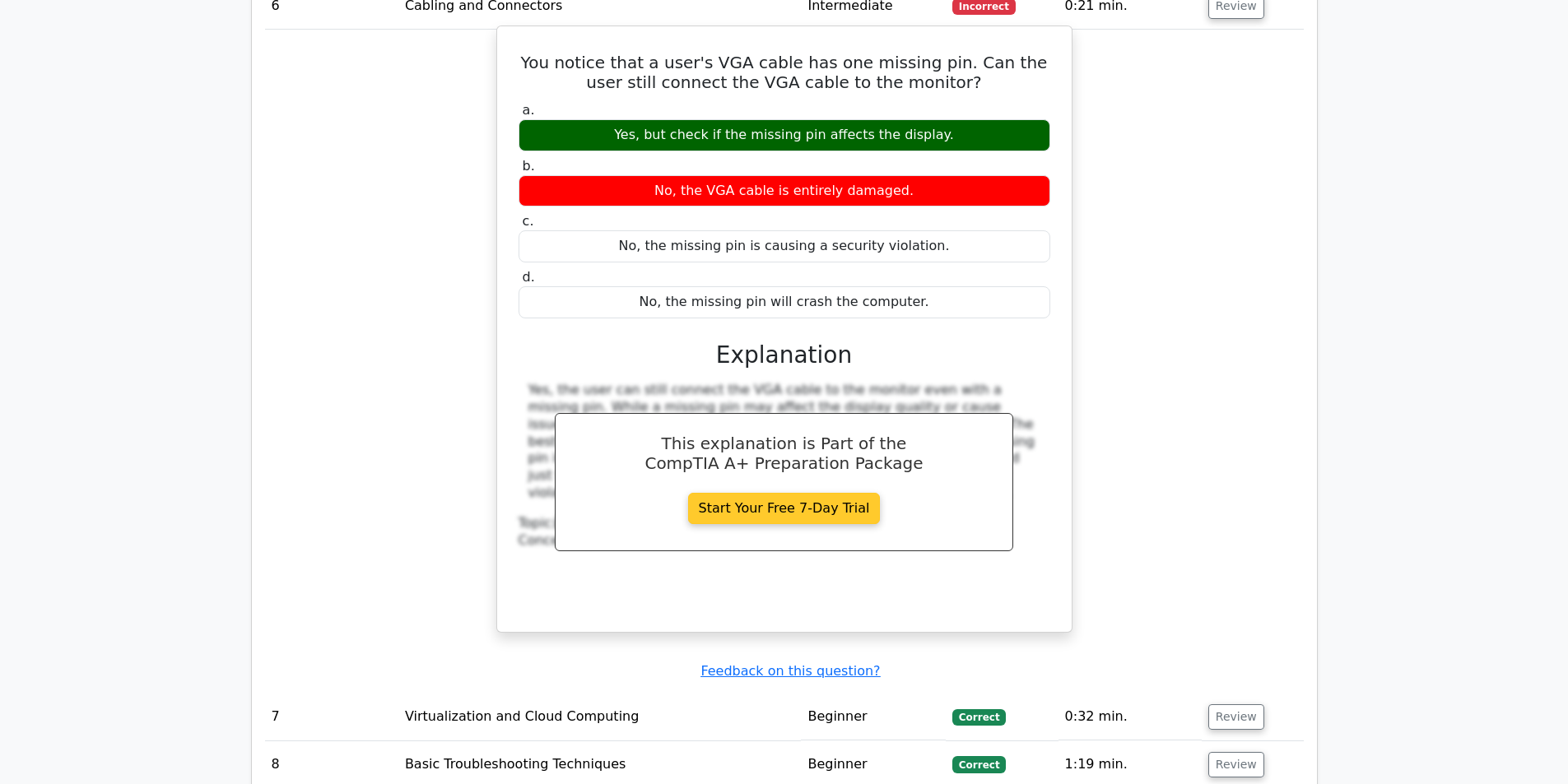
scroll to position [3375, 0]
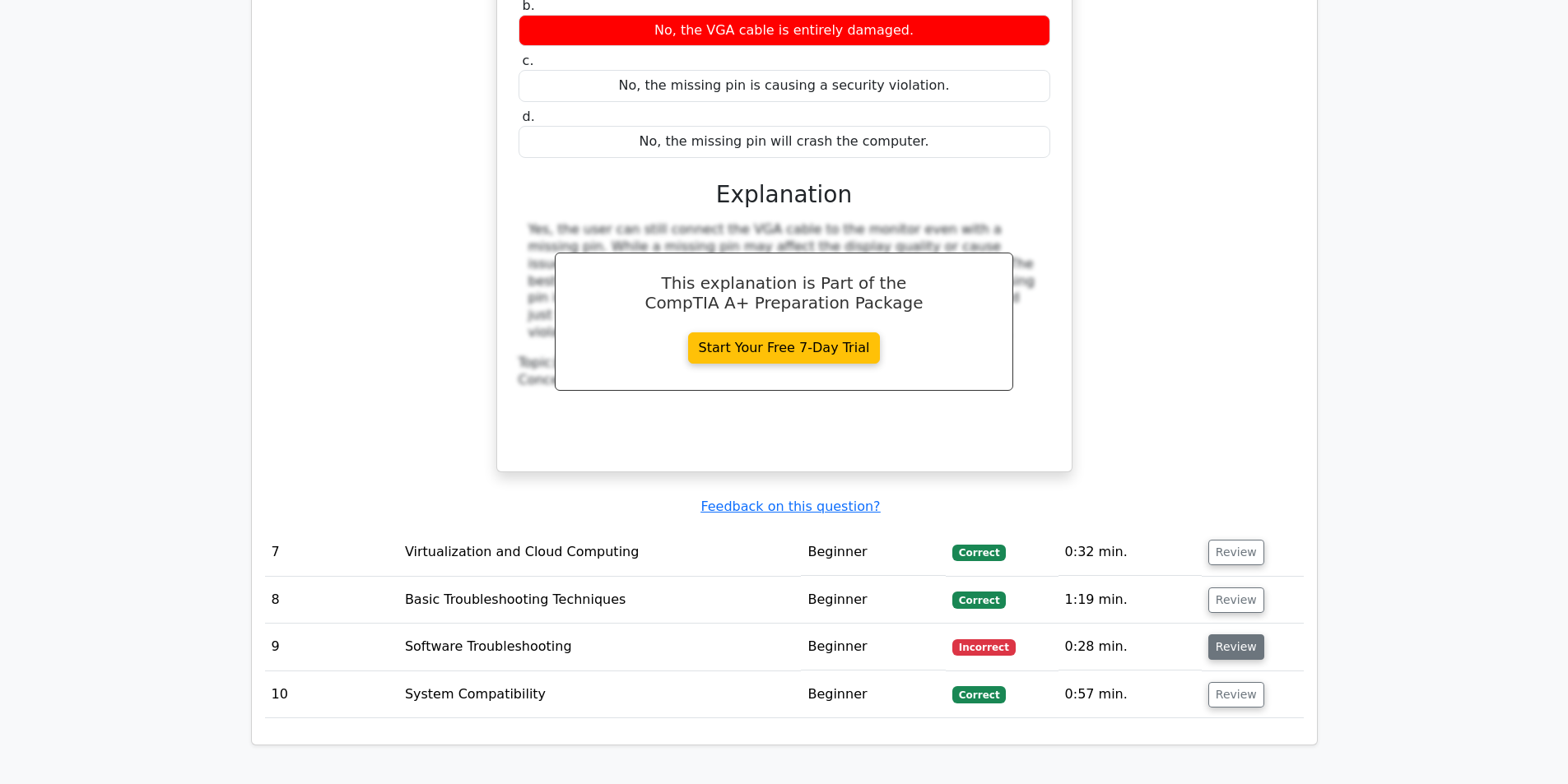
click at [1224, 635] on button "Review" at bounding box center [1236, 647] width 56 height 25
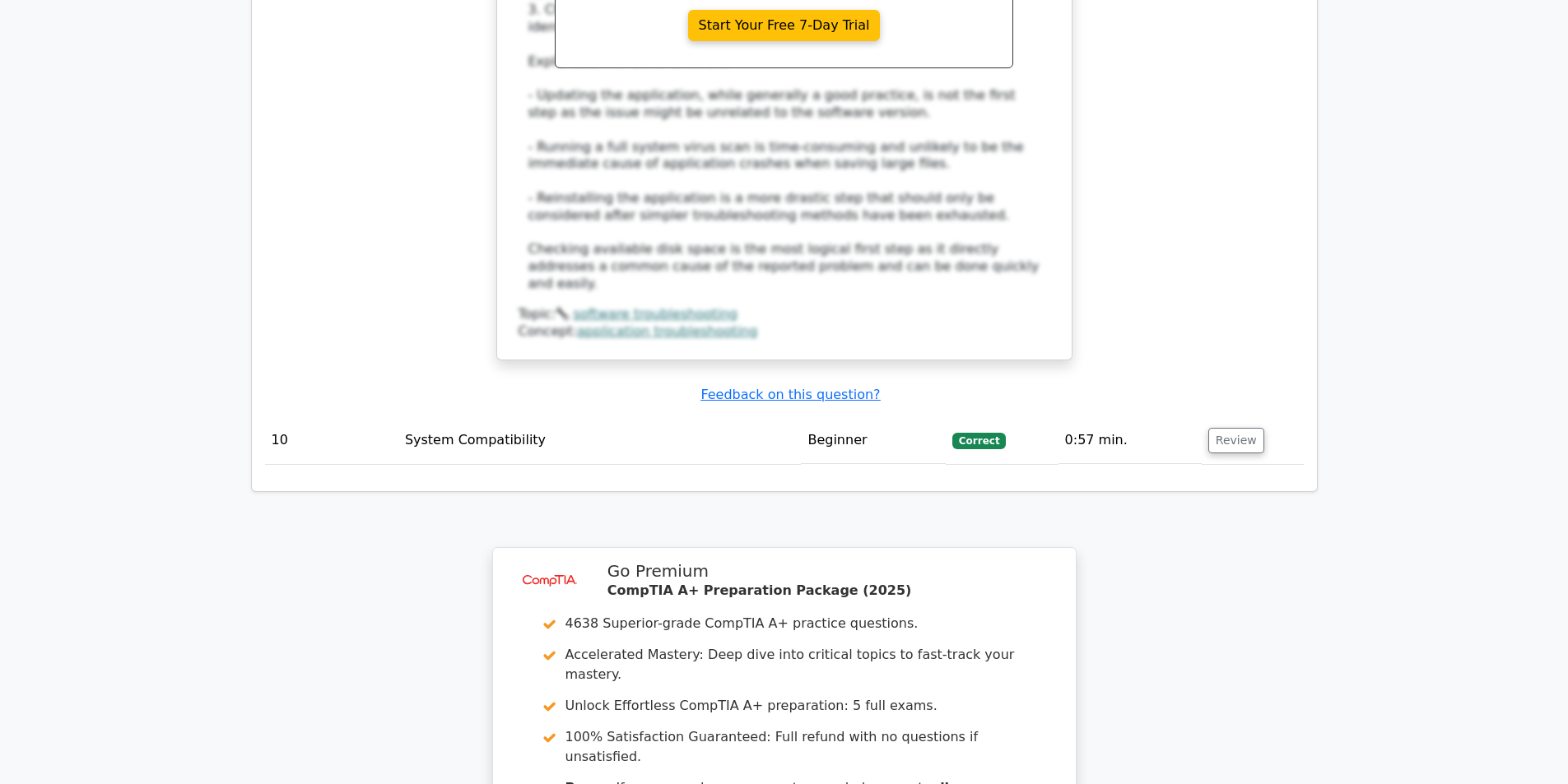
scroll to position [4769, 0]
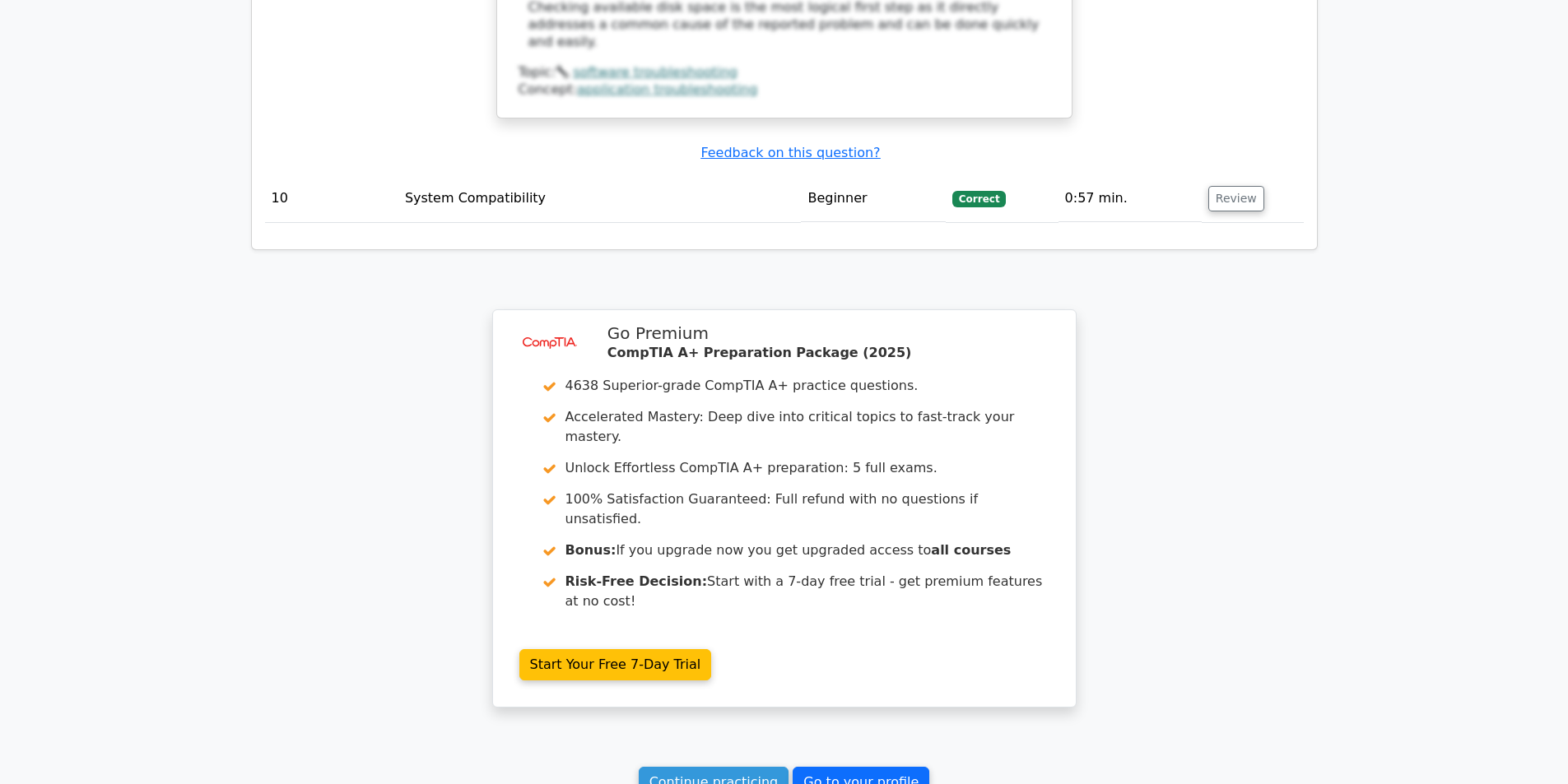
click at [829, 767] on link "Go to your profile" at bounding box center [861, 782] width 137 height 31
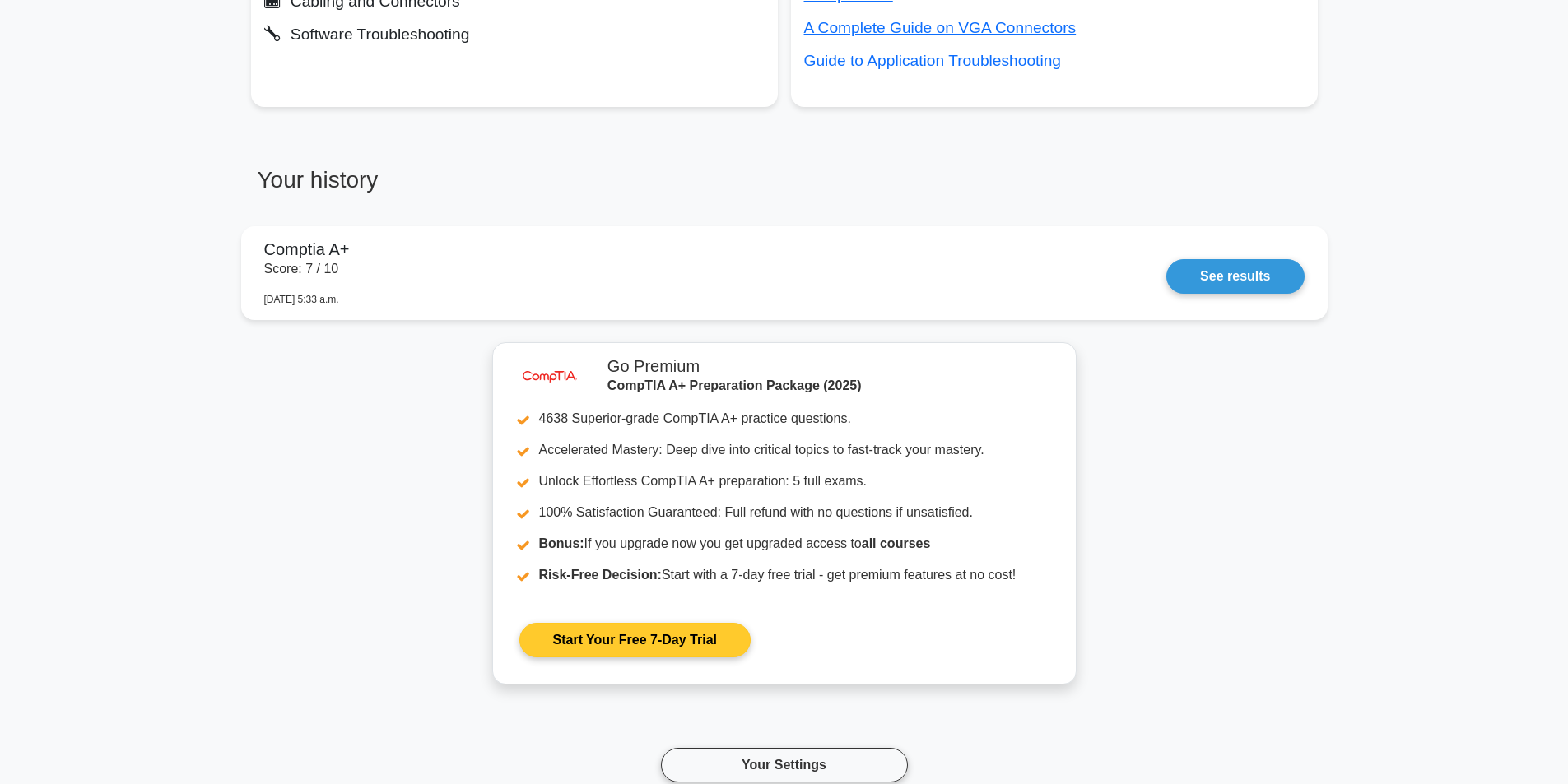
scroll to position [1549, 0]
